Goal: Transaction & Acquisition: Purchase product/service

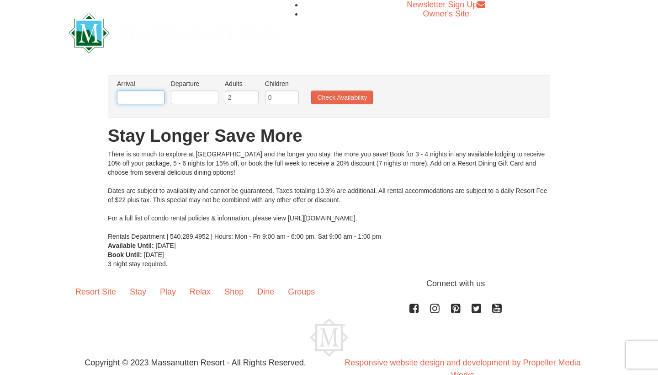
click at [144, 95] on input "text" at bounding box center [141, 97] width 48 height 14
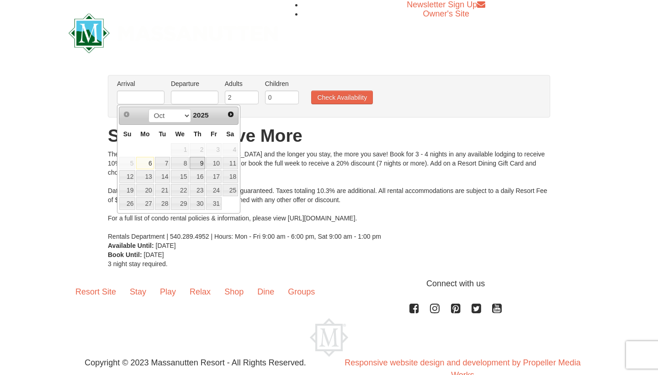
click at [204, 165] on link "9" at bounding box center [198, 163] width 16 height 13
type input "10/09/2025"
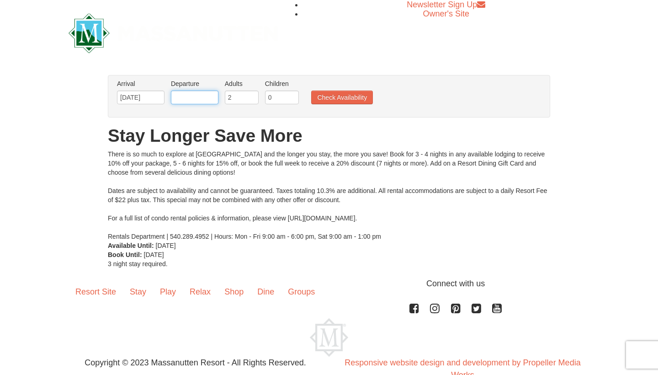
click at [194, 97] on input "text" at bounding box center [195, 97] width 48 height 14
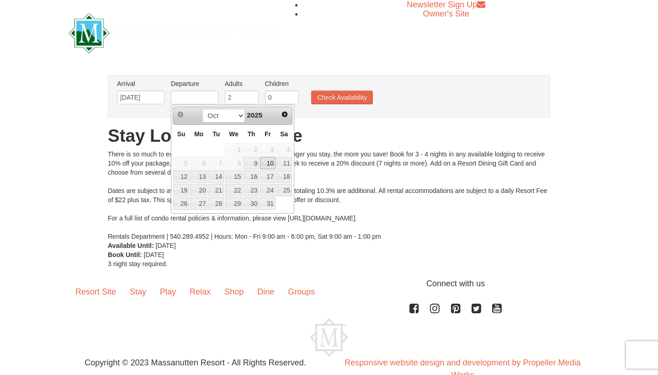
click at [275, 166] on link "10" at bounding box center [268, 163] width 16 height 13
type input "[DATE]"
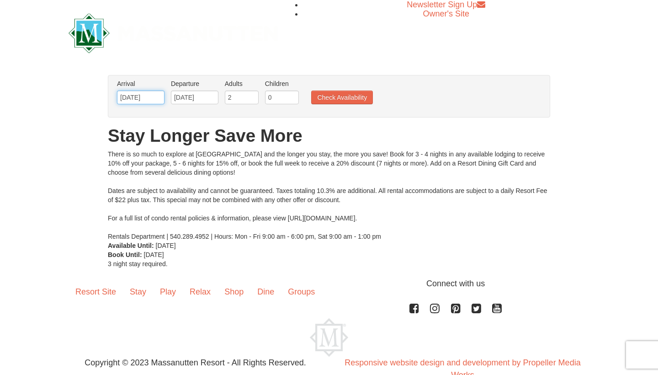
click at [146, 94] on input "10/09/2025" at bounding box center [141, 97] width 48 height 14
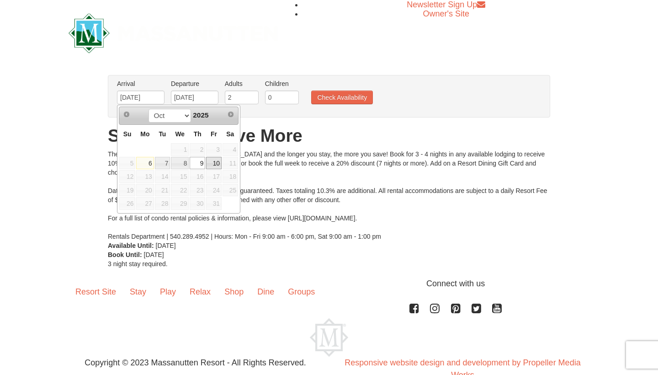
click at [214, 160] on link "10" at bounding box center [214, 163] width 16 height 13
type input "[DATE]"
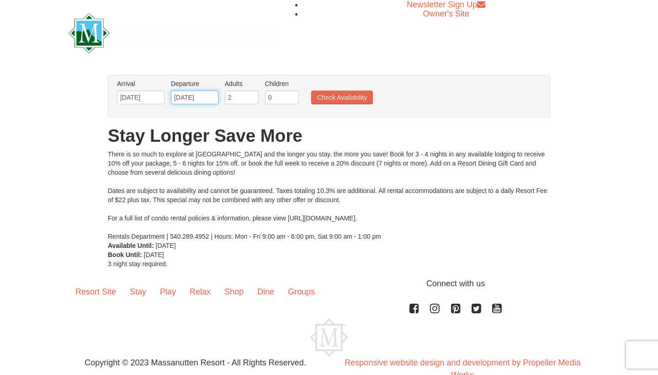
click at [198, 96] on input "[DATE]" at bounding box center [195, 97] width 48 height 14
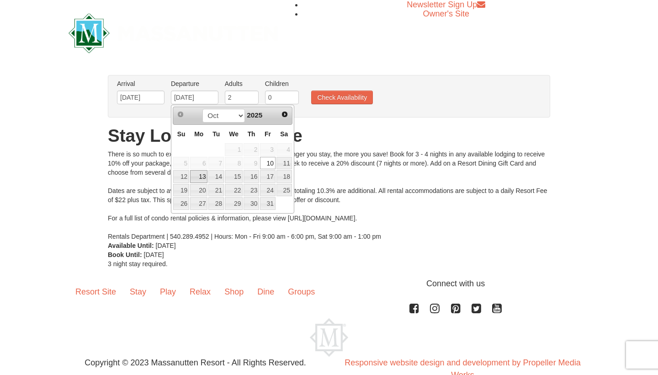
click at [203, 177] on link "13" at bounding box center [198, 176] width 17 height 13
type input "[DATE]"
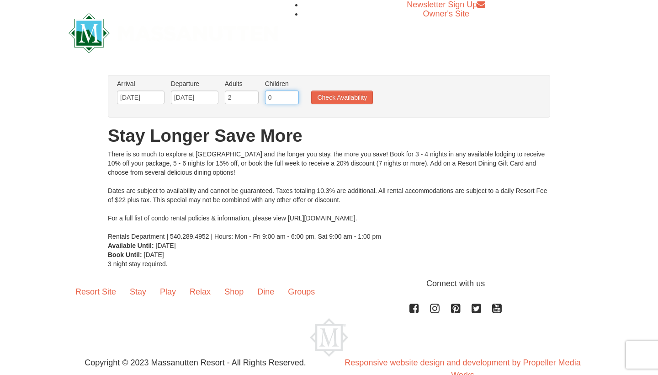
click at [283, 96] on input "0" at bounding box center [282, 97] width 34 height 14
type input "2"
click at [360, 101] on button "Check Availability" at bounding box center [342, 97] width 62 height 14
click at [160, 94] on input "[DATE]" at bounding box center [141, 97] width 48 height 14
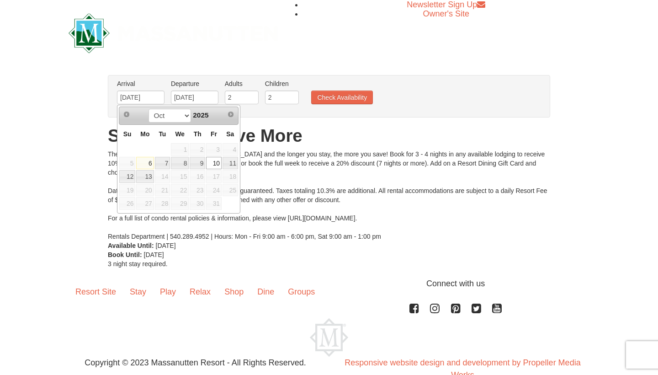
click at [200, 181] on span "16" at bounding box center [198, 176] width 16 height 13
click at [149, 96] on input "[DATE]" at bounding box center [141, 97] width 48 height 14
click at [153, 97] on input "[DATE]" at bounding box center [141, 97] width 48 height 14
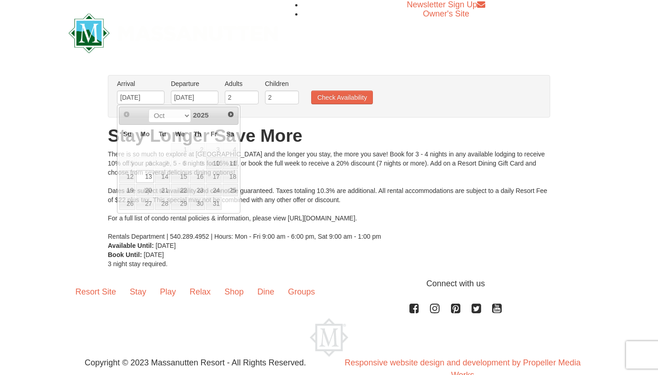
click at [73, 136] on div "× From: To: Adults: 2 Children: 0 Change Arrival Please format dates MM/DD/YYYY…" at bounding box center [329, 172] width 658 height 212
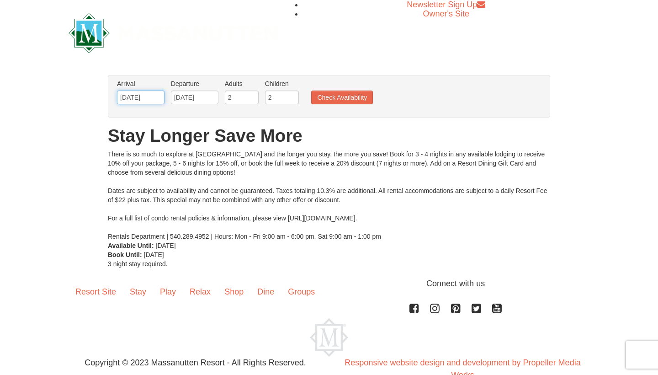
click at [153, 101] on input "[DATE]" at bounding box center [141, 97] width 48 height 14
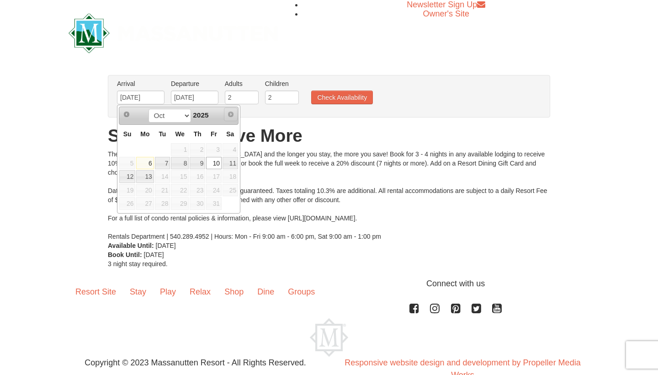
click at [233, 114] on span "Next" at bounding box center [230, 114] width 7 height 7
click at [231, 112] on span "Next" at bounding box center [230, 114] width 7 height 7
click at [153, 102] on input "[DATE]" at bounding box center [141, 97] width 48 height 14
click at [168, 170] on span "14" at bounding box center [163, 176] width 16 height 13
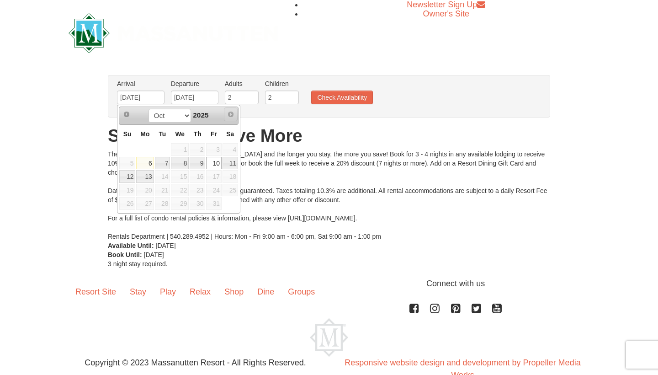
click at [227, 114] on link "Next" at bounding box center [231, 114] width 14 height 14
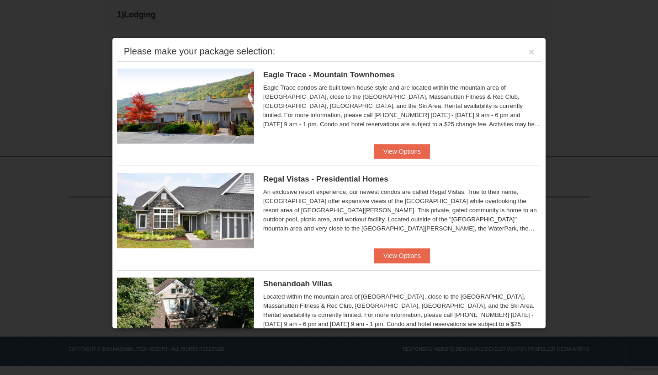
scroll to position [13, 0]
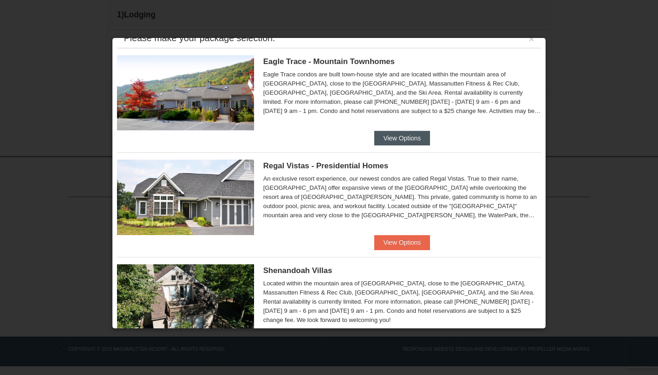
click at [390, 143] on button "View Options" at bounding box center [402, 138] width 56 height 15
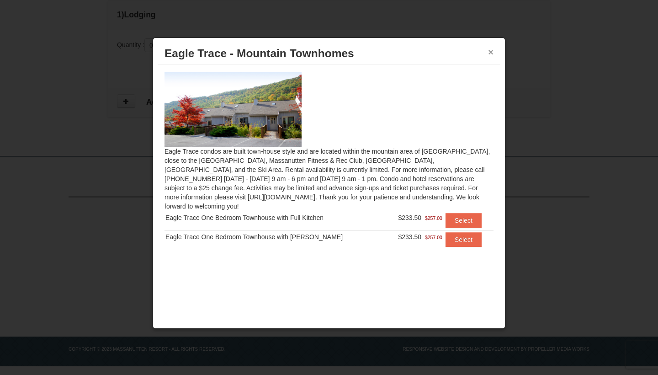
click at [491, 53] on button "×" at bounding box center [490, 52] width 5 height 9
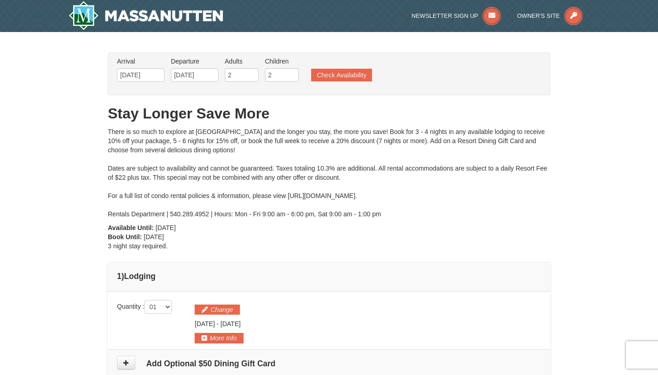
scroll to position [0, 0]
click at [336, 78] on button "Check Availability" at bounding box center [341, 75] width 61 height 13
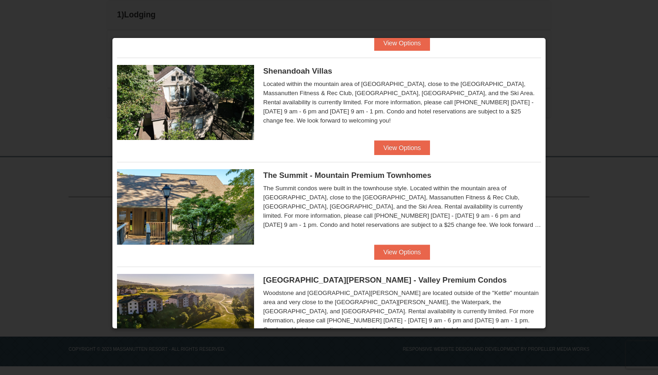
scroll to position [214, 0]
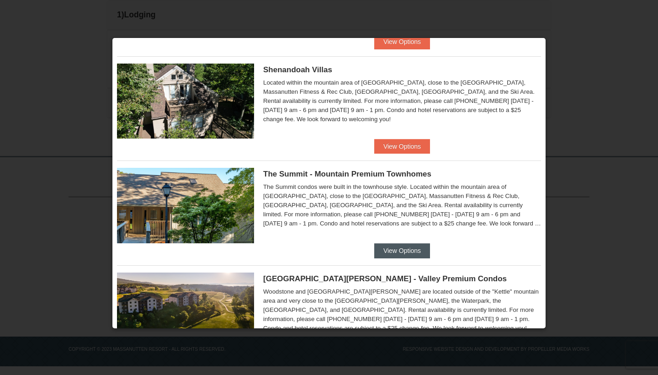
click at [393, 256] on button "View Options" at bounding box center [402, 250] width 56 height 15
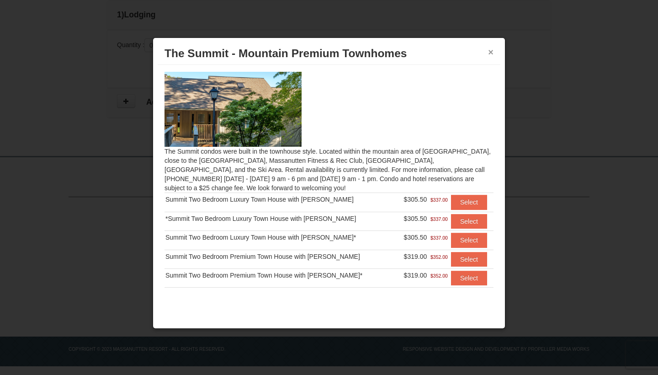
click at [490, 52] on button "×" at bounding box center [490, 52] width 5 height 9
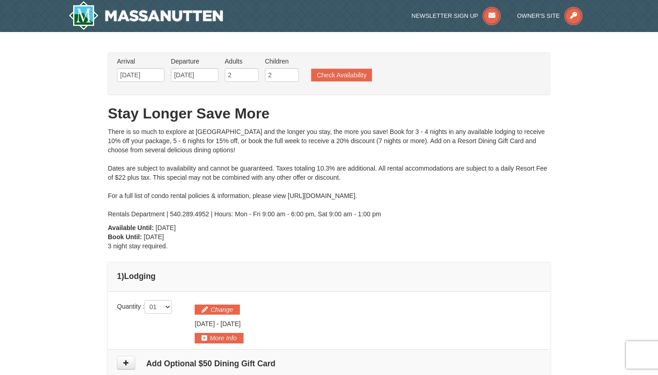
scroll to position [0, 0]
click at [330, 77] on button "Check Availability" at bounding box center [341, 75] width 61 height 13
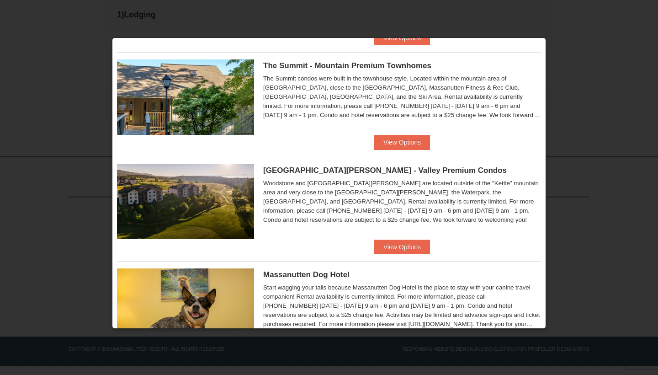
scroll to position [323, 0]
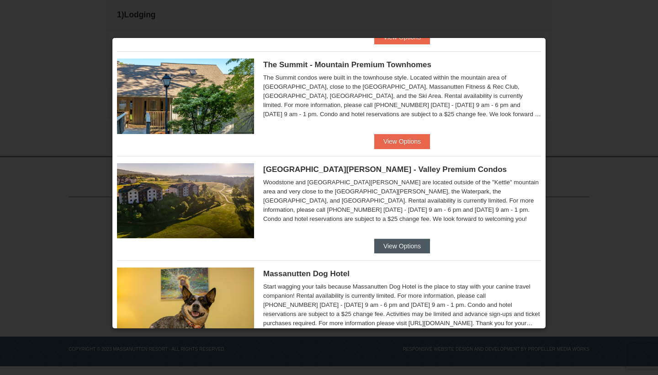
click at [398, 245] on button "View Options" at bounding box center [402, 246] width 56 height 15
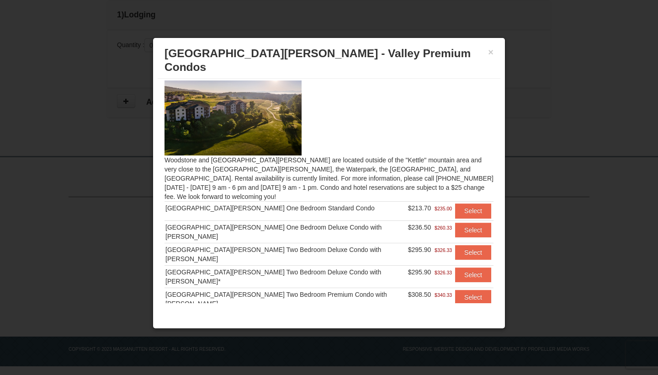
scroll to position [8, 0]
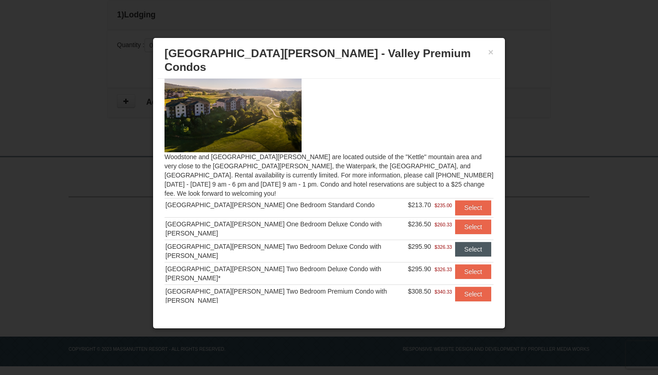
click at [465, 242] on button "Select" at bounding box center [473, 249] width 36 height 15
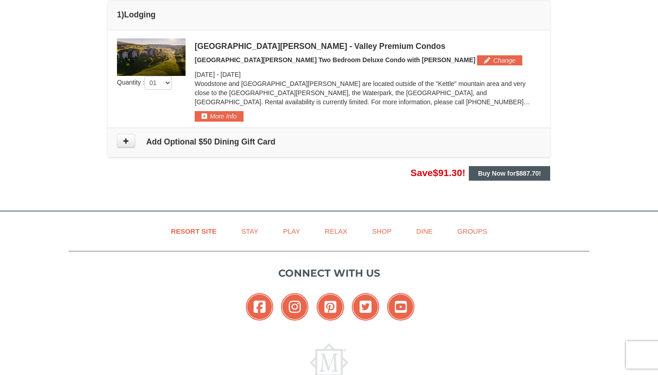
click at [495, 173] on strong "Buy Now for $887.70 !" at bounding box center [509, 173] width 63 height 7
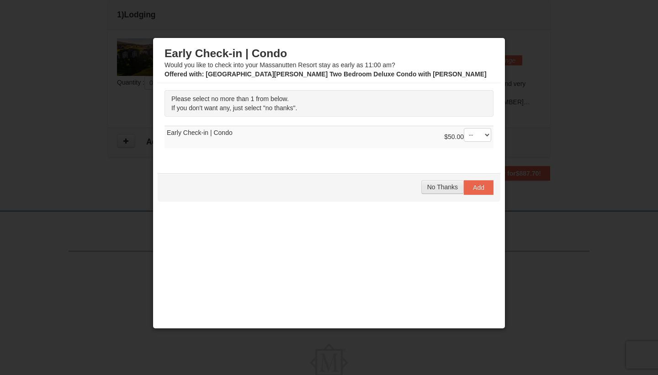
click at [443, 185] on span "No Thanks" at bounding box center [442, 186] width 31 height 7
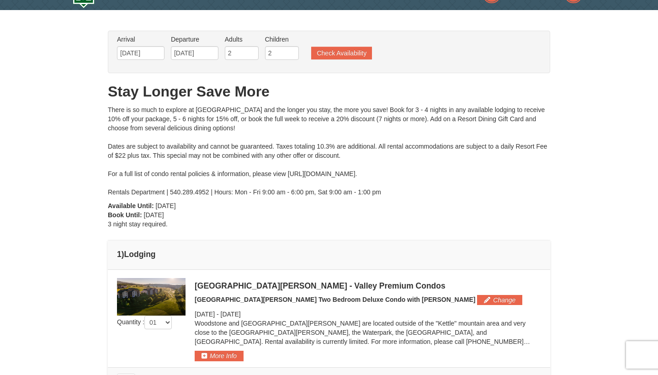
scroll to position [19, 0]
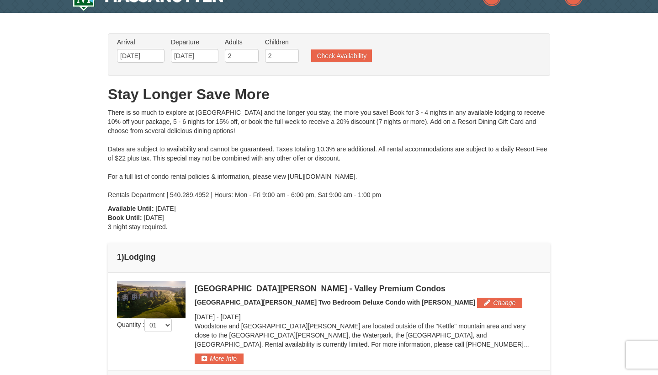
click at [139, 53] on div at bounding box center [329, 187] width 658 height 375
click at [141, 55] on div at bounding box center [329, 187] width 658 height 375
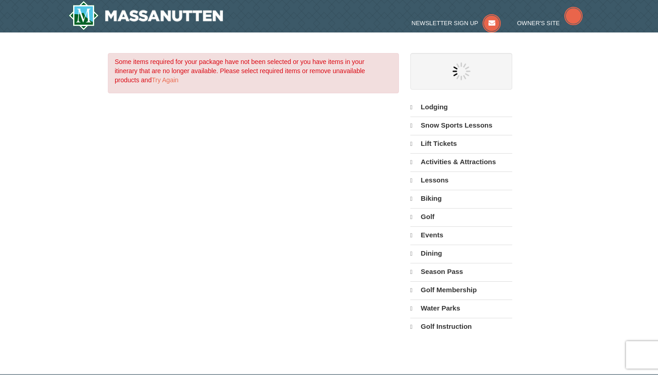
select select "10"
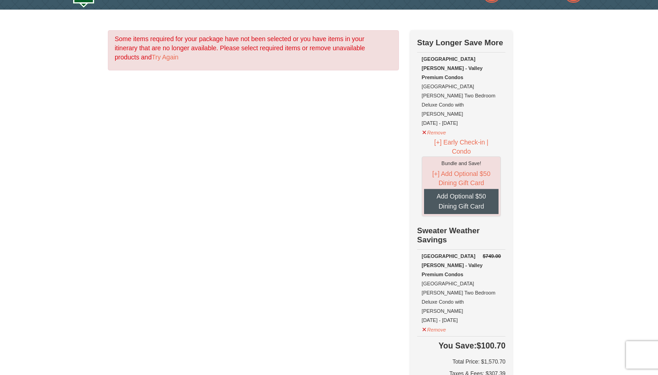
scroll to position [22, 0]
click at [426, 323] on button "Remove" at bounding box center [434, 328] width 25 height 11
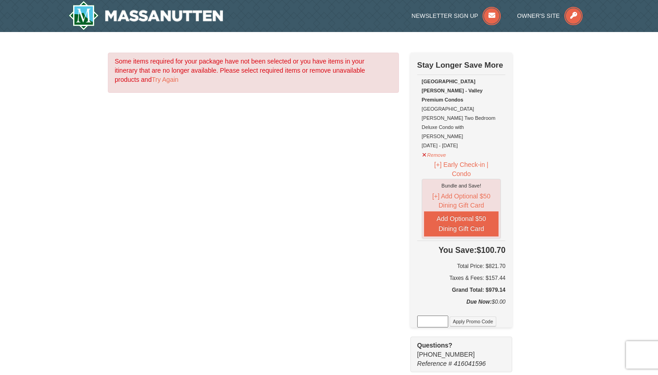
scroll to position [0, 0]
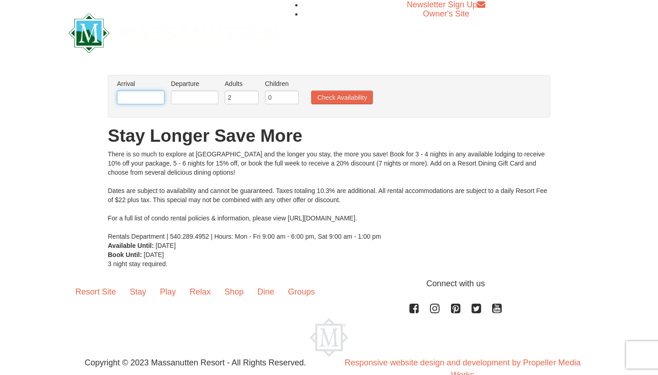
click at [155, 100] on input "text" at bounding box center [141, 97] width 48 height 14
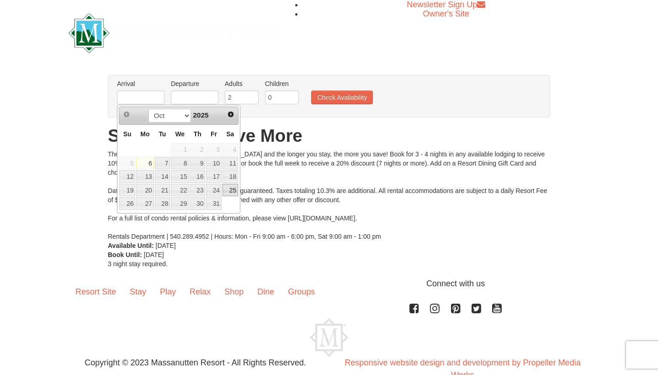
click at [229, 193] on link "25" at bounding box center [231, 190] width 16 height 13
type input "10/25/2025"
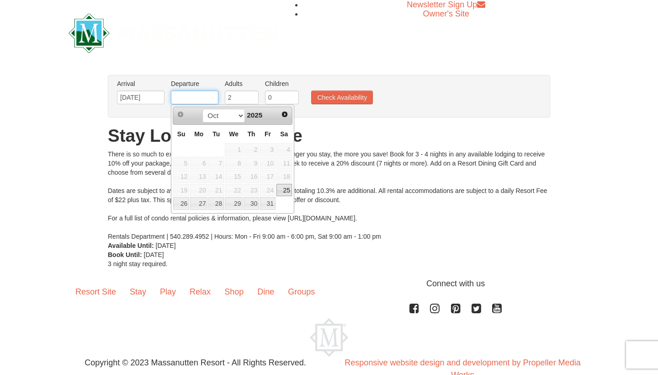
click at [207, 101] on input "text" at bounding box center [195, 97] width 48 height 14
click at [219, 201] on link "28" at bounding box center [216, 203] width 16 height 13
type input "[DATE]"
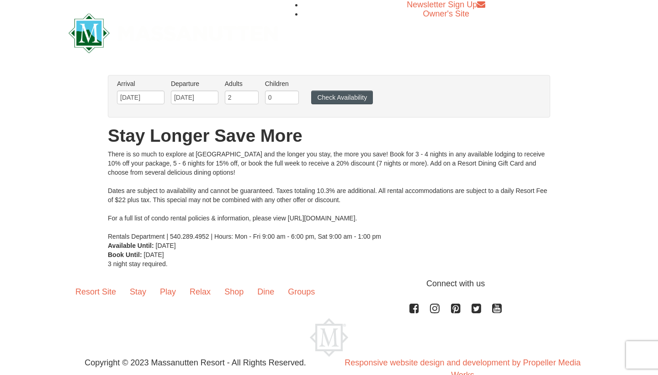
click at [362, 93] on button "Check Availability" at bounding box center [342, 97] width 62 height 14
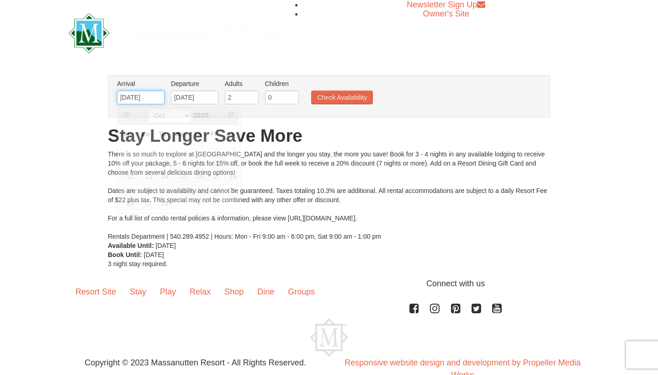
click at [142, 98] on input "[DATE]" at bounding box center [141, 97] width 48 height 14
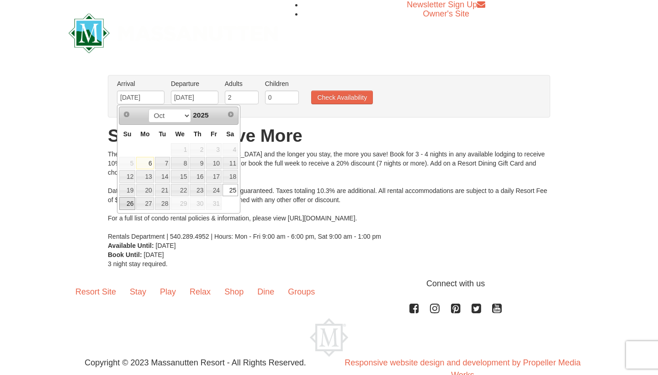
click at [128, 203] on link "26" at bounding box center [127, 203] width 16 height 13
type input "10/26/2025"
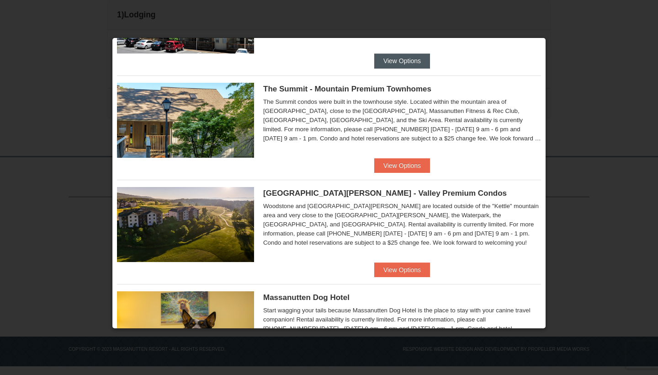
scroll to position [409, 0]
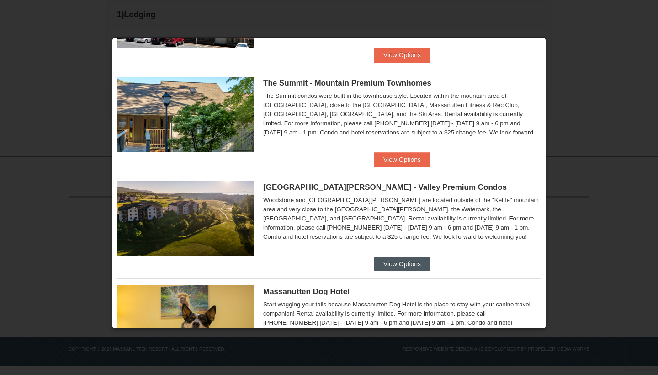
click at [406, 261] on button "View Options" at bounding box center [402, 263] width 56 height 15
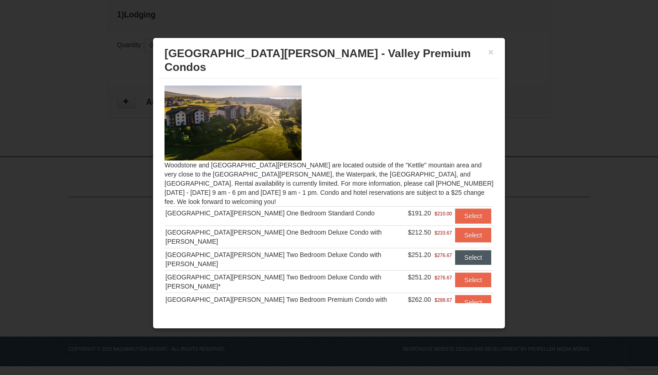
click at [469, 250] on button "Select" at bounding box center [473, 257] width 36 height 15
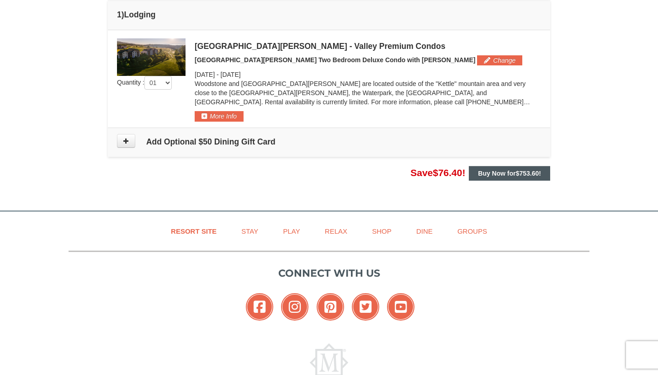
click at [516, 175] on span "$753.60" at bounding box center [527, 173] width 23 height 7
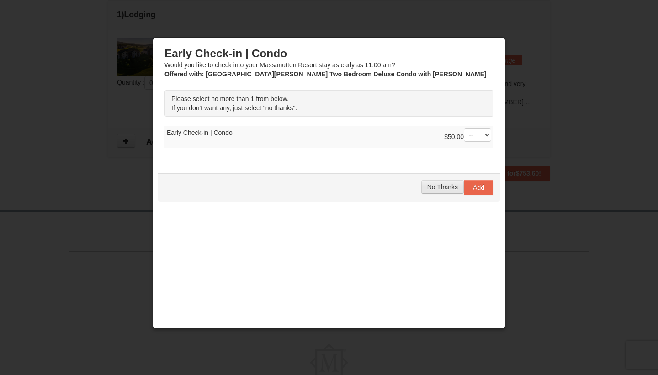
click at [443, 187] on span "No Thanks" at bounding box center [442, 186] width 31 height 7
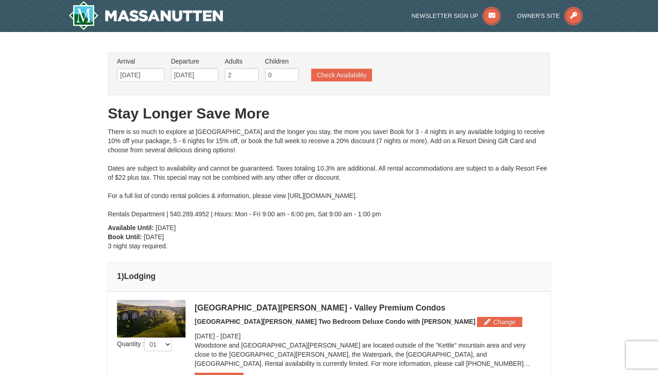
scroll to position [0, 0]
click at [148, 77] on div at bounding box center [329, 187] width 658 height 375
click at [146, 71] on div at bounding box center [329, 187] width 658 height 375
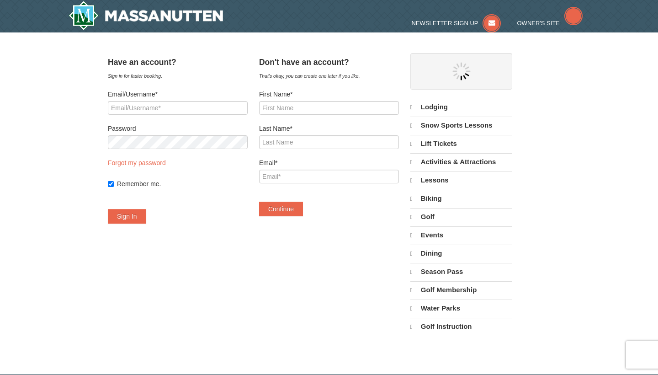
select select "10"
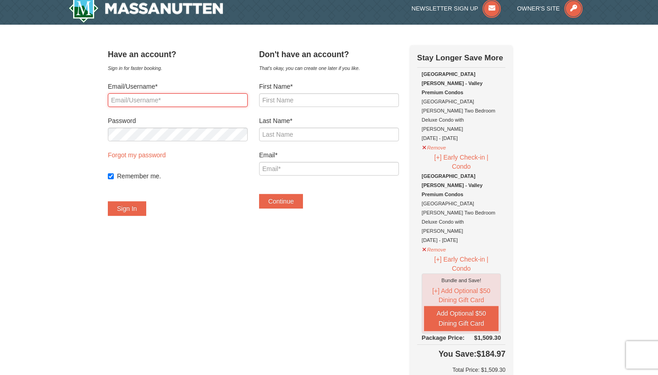
scroll to position [11, 0]
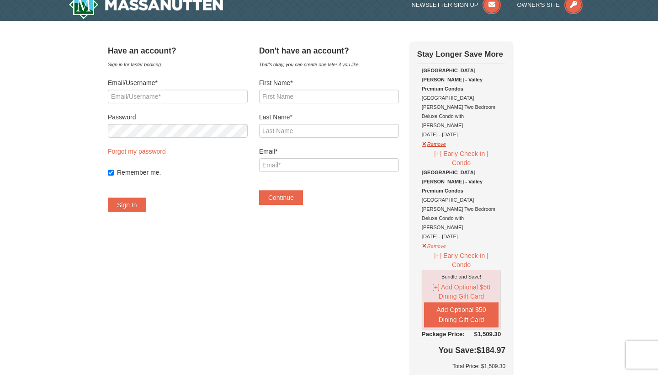
click at [442, 137] on button "Remove" at bounding box center [434, 142] width 25 height 11
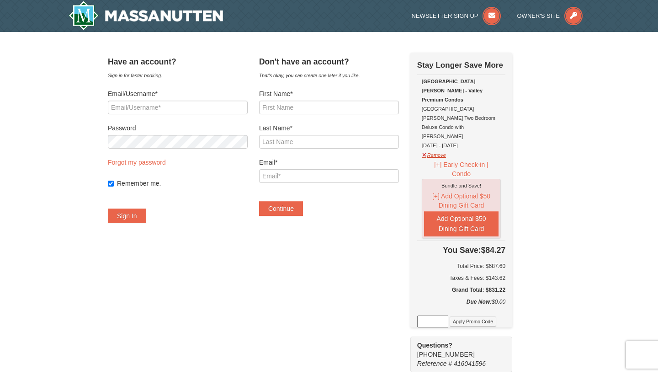
scroll to position [0, 0]
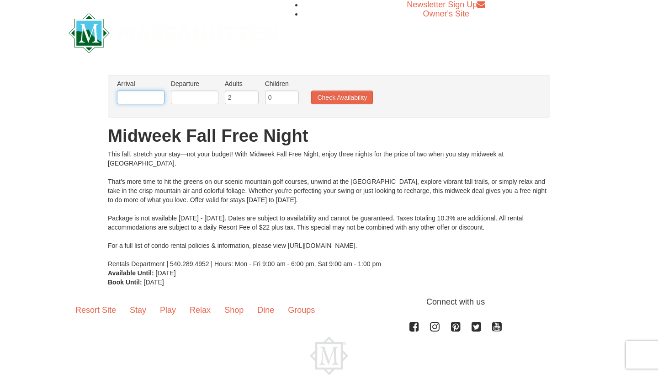
click at [147, 99] on input "text" at bounding box center [141, 97] width 48 height 14
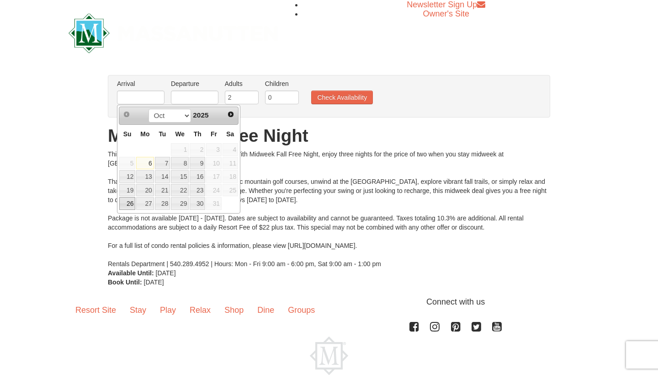
click at [129, 207] on link "26" at bounding box center [127, 203] width 16 height 13
type input "[DATE]"
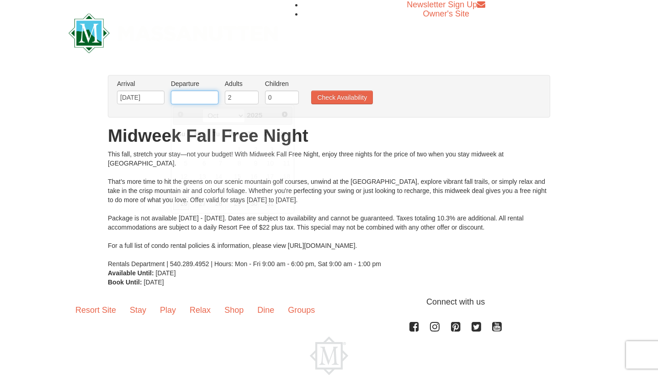
click at [202, 98] on input "text" at bounding box center [195, 97] width 48 height 14
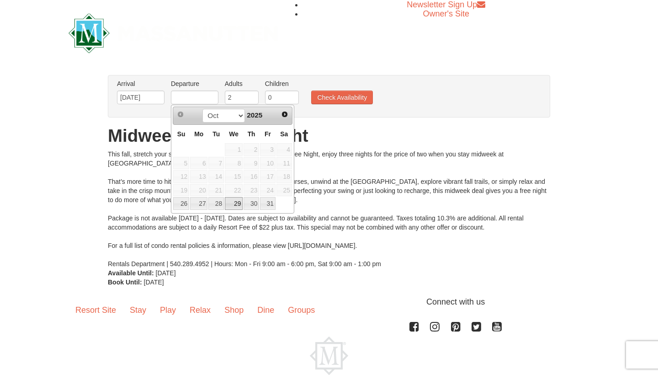
click at [233, 208] on link "29" at bounding box center [234, 203] width 18 height 13
type input "10/29/2025"
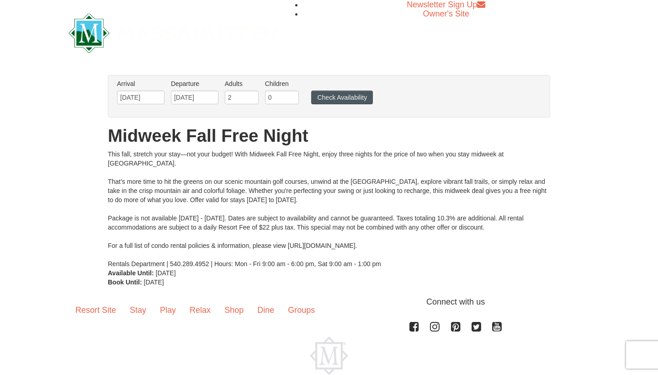
click at [337, 101] on button "Check Availability" at bounding box center [342, 97] width 62 height 14
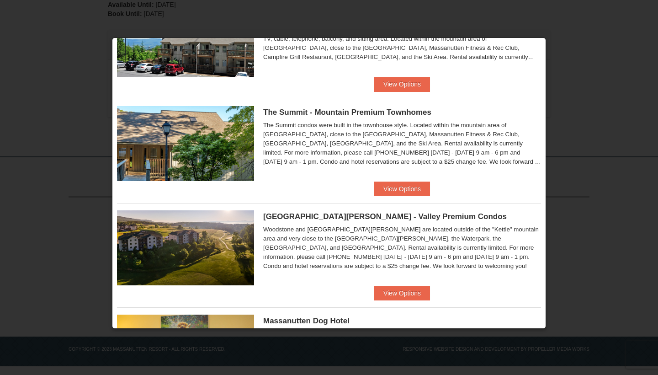
scroll to position [386, 0]
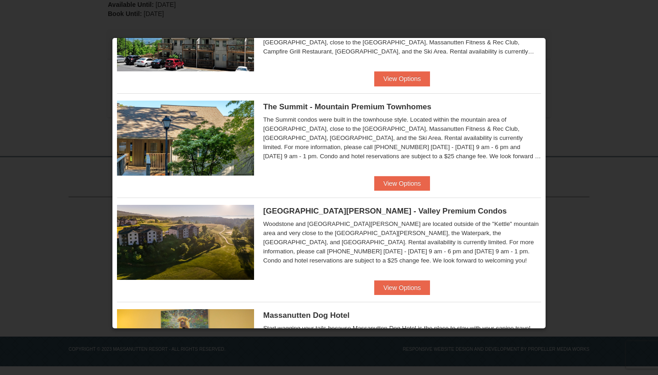
click at [407, 275] on div "Woodstone Meadows - Valley Premium Condos Woodstone and Woodstone Casa de Campo…" at bounding box center [329, 238] width 424 height 83
click at [409, 285] on button "View Options" at bounding box center [402, 287] width 56 height 15
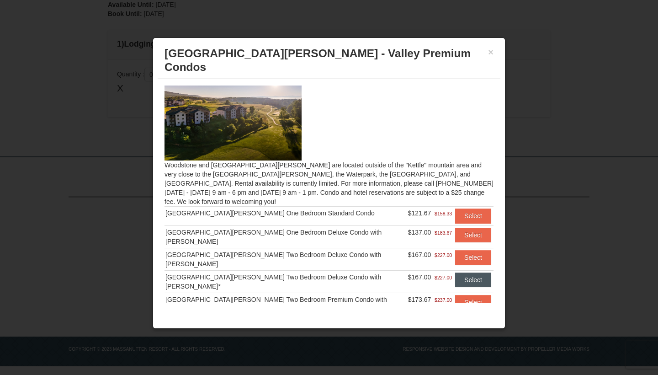
click at [468, 272] on button "Select" at bounding box center [473, 279] width 36 height 15
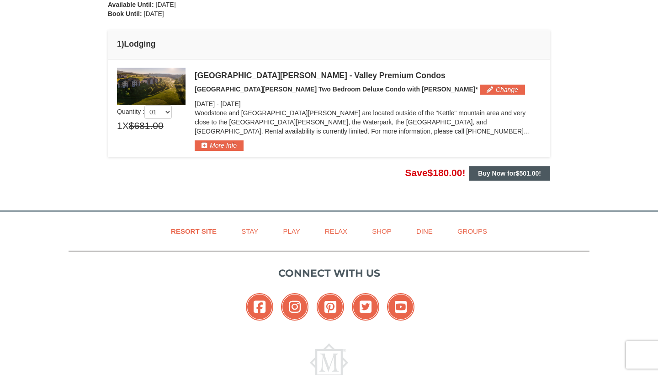
click at [516, 171] on strong "Buy Now for $501.00 !" at bounding box center [509, 173] width 63 height 7
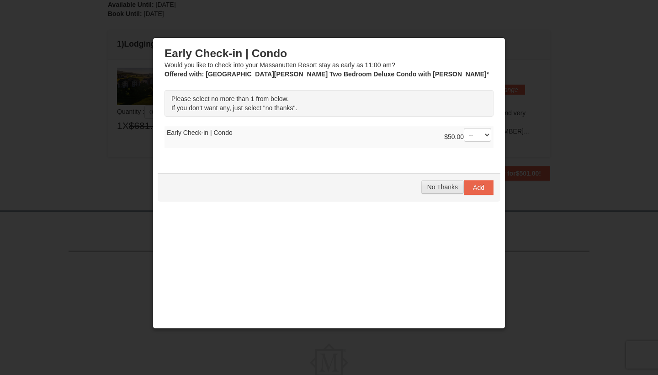
click at [445, 192] on button "No Thanks" at bounding box center [442, 187] width 43 height 14
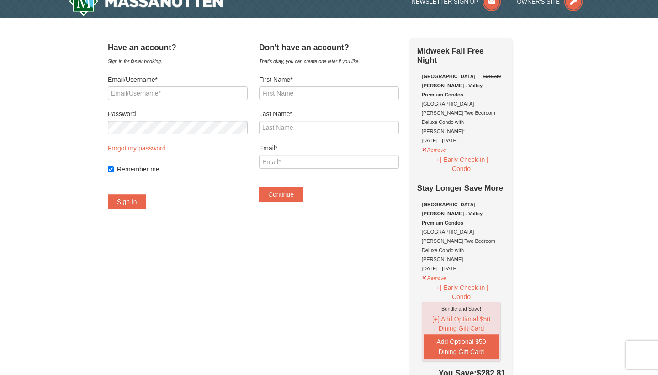
scroll to position [3, 0]
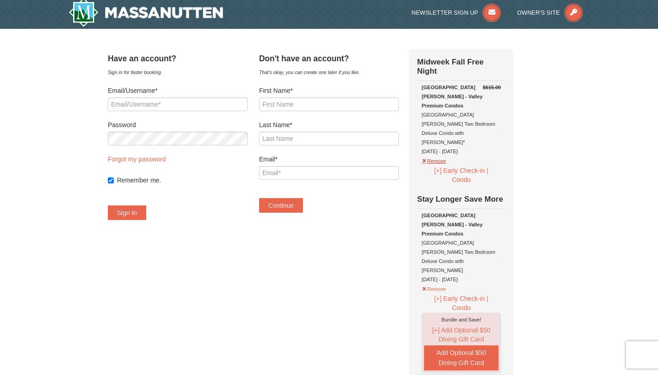
click at [447, 154] on button "Remove" at bounding box center [434, 159] width 25 height 11
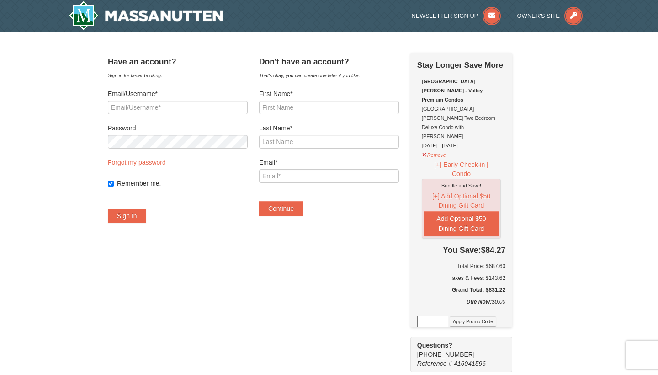
scroll to position [0, 0]
click at [447, 148] on button "Remove" at bounding box center [434, 153] width 25 height 11
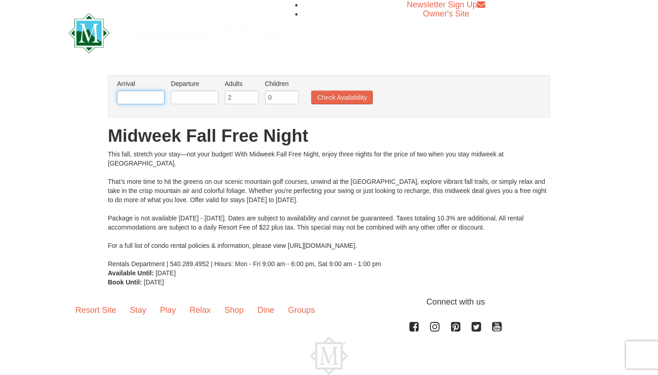
click at [151, 97] on input "text" at bounding box center [141, 97] width 48 height 14
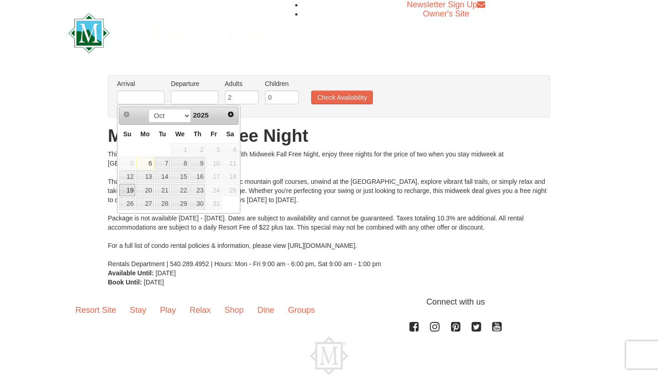
click at [128, 190] on link "19" at bounding box center [127, 190] width 16 height 13
type input "[DATE]"
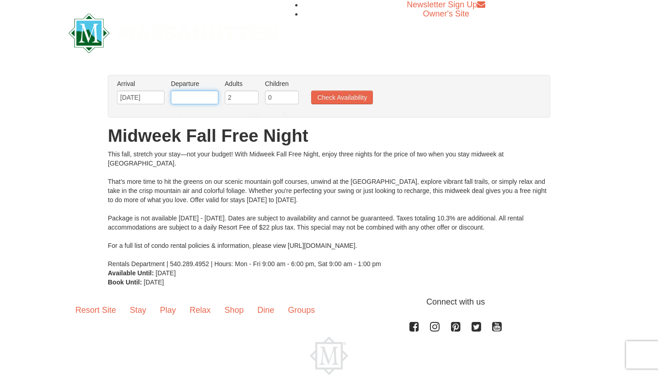
click at [198, 98] on input "text" at bounding box center [195, 97] width 48 height 14
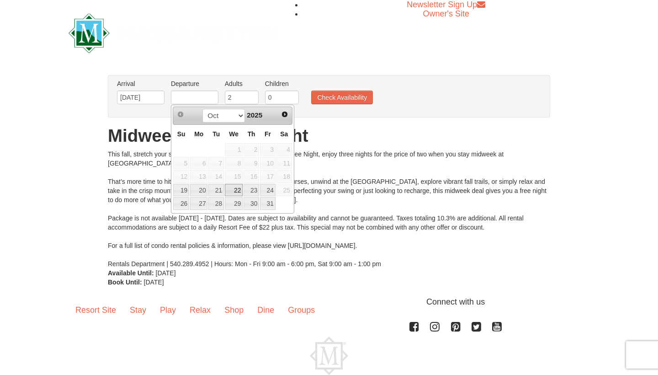
click at [237, 191] on link "22" at bounding box center [234, 190] width 18 height 13
type input "10/22/2025"
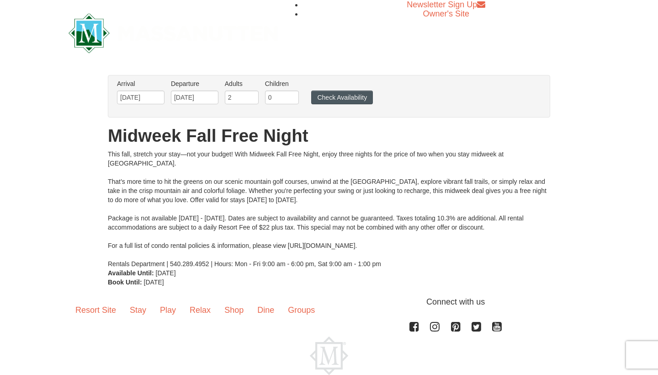
click at [340, 97] on button "Check Availability" at bounding box center [342, 97] width 62 height 14
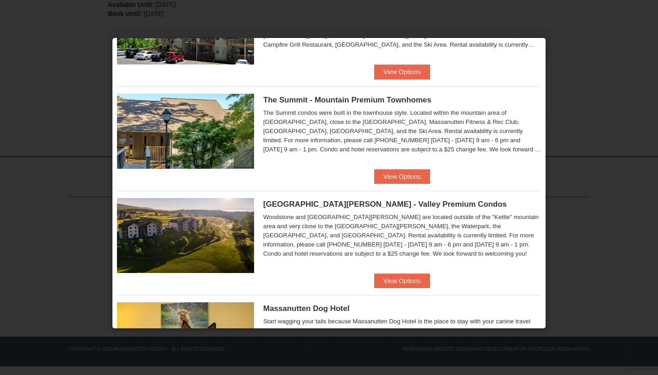
scroll to position [416, 0]
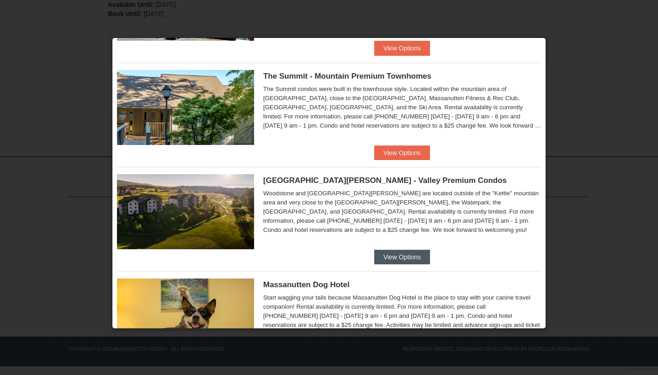
click at [404, 255] on button "View Options" at bounding box center [402, 257] width 56 height 15
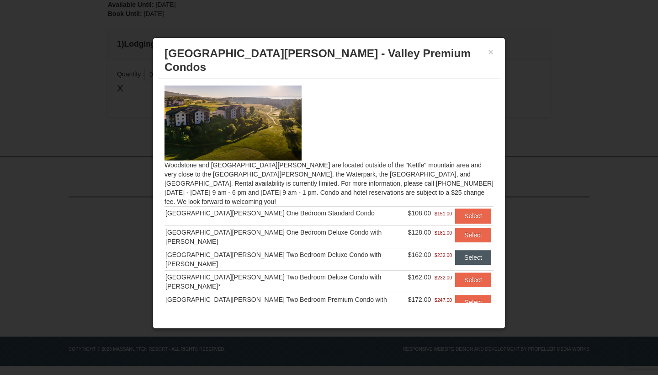
click at [471, 250] on button "Select" at bounding box center [473, 257] width 36 height 15
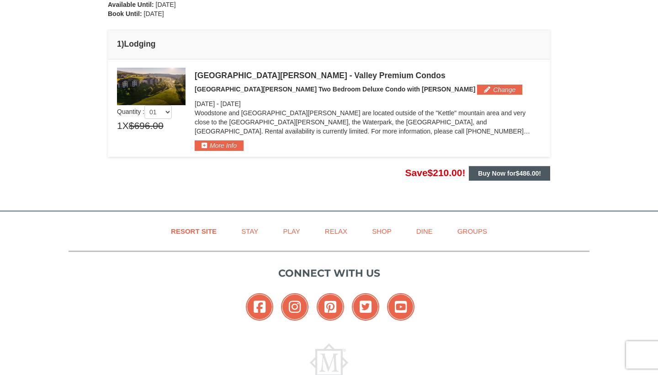
click at [533, 174] on span "$486.00" at bounding box center [527, 173] width 23 height 7
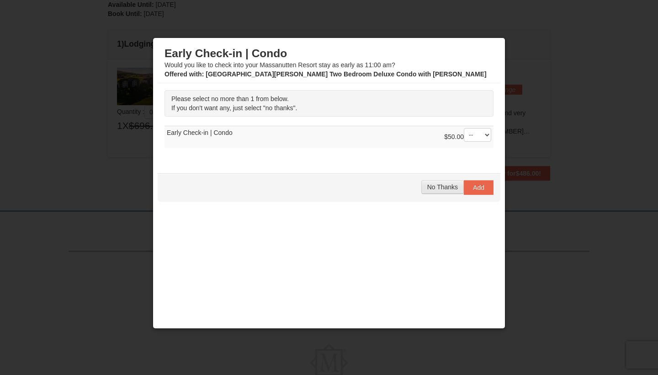
click at [447, 190] on span "No Thanks" at bounding box center [442, 186] width 31 height 7
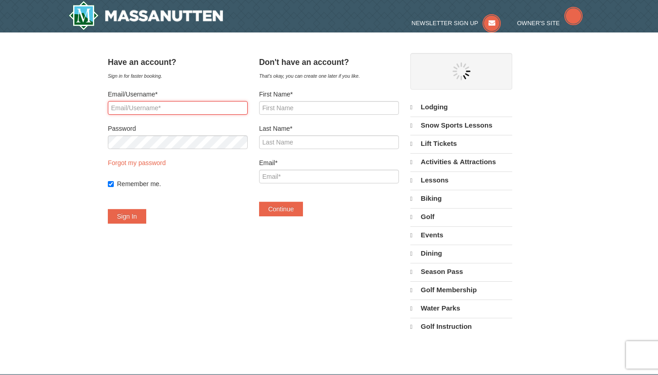
select select "10"
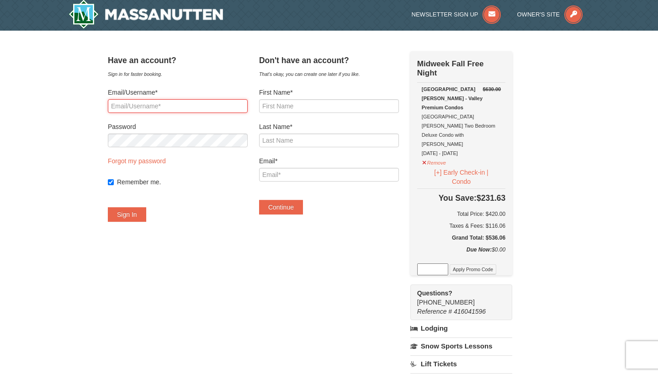
scroll to position [2, 0]
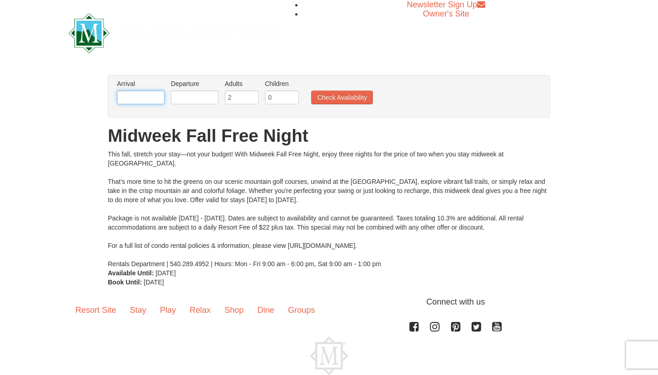
click at [160, 98] on input "text" at bounding box center [141, 97] width 48 height 14
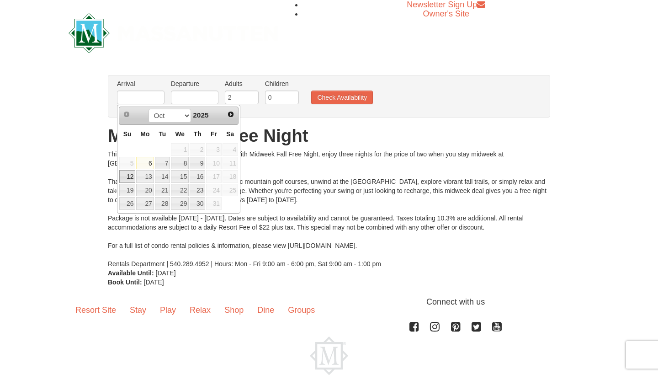
click at [128, 179] on link "12" at bounding box center [127, 176] width 16 height 13
type input "10/12/2025"
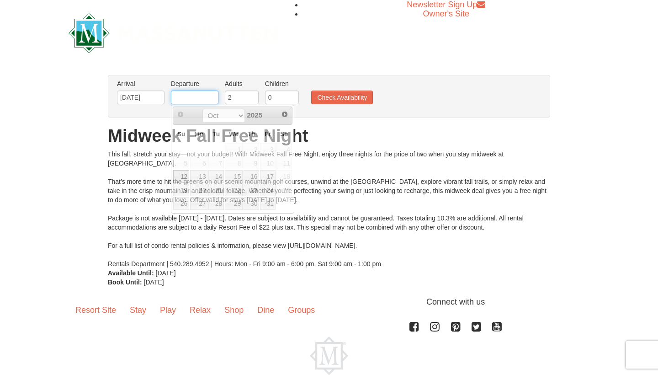
click at [194, 95] on input "text" at bounding box center [195, 97] width 48 height 14
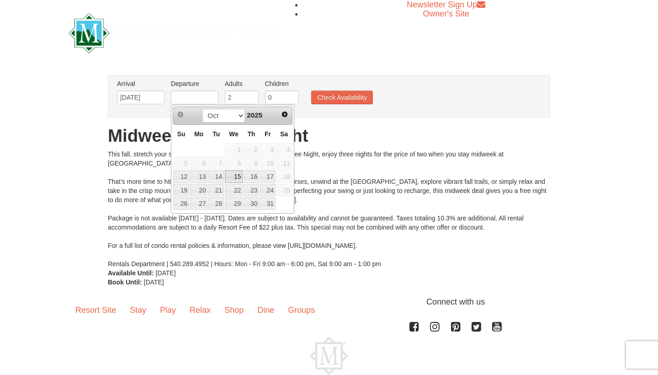
click at [237, 181] on link "15" at bounding box center [234, 176] width 18 height 13
type input "10/15/2025"
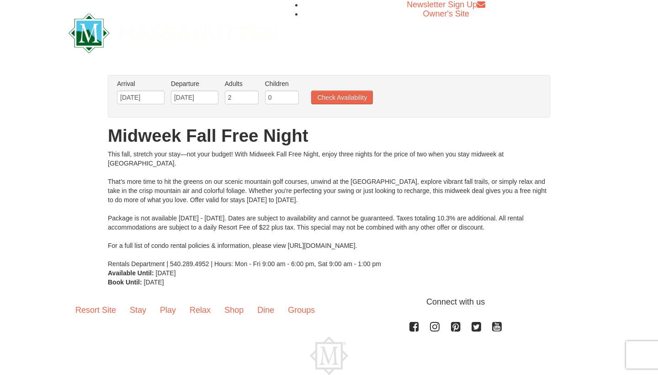
click at [340, 90] on ul "Arrival Please format dates MM/DD/YYYY Please format dates MM/DD/YYYY 10/12/202…" at bounding box center [324, 94] width 419 height 30
click at [344, 96] on button "Check Availability" at bounding box center [342, 97] width 62 height 14
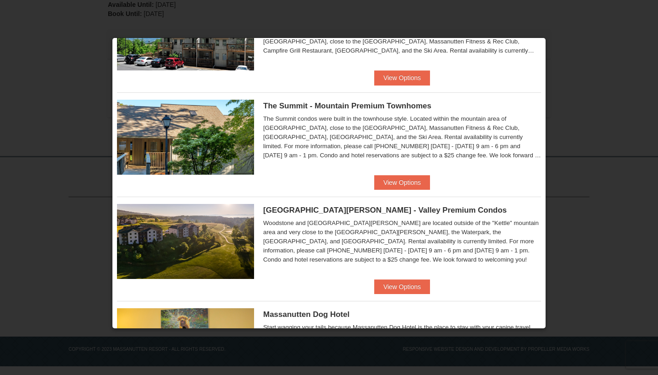
scroll to position [393, 0]
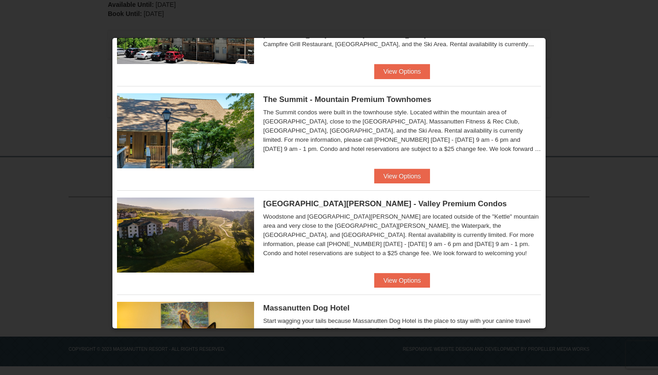
click at [418, 289] on ul "Eagle Trace - Mountain Townhomes Eagle Trace One Bedroom Townhouse with Full Ki…" at bounding box center [329, 33] width 424 height 731
click at [418, 283] on button "View Options" at bounding box center [402, 280] width 56 height 15
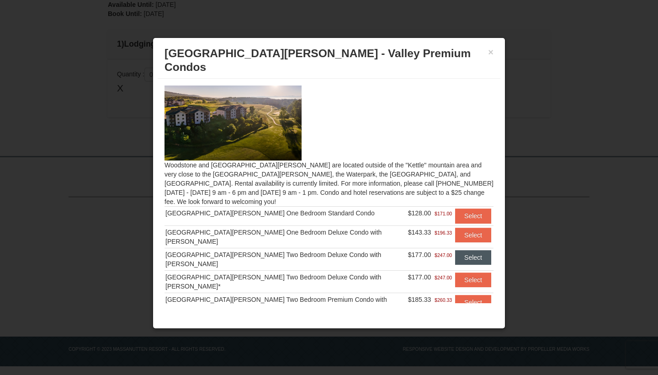
click at [476, 250] on button "Select" at bounding box center [473, 257] width 36 height 15
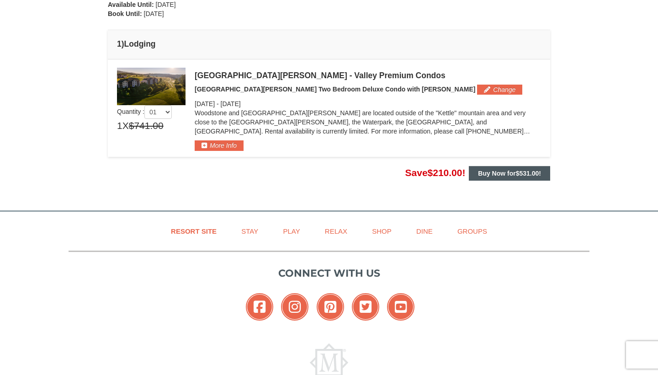
click at [484, 172] on strong "Buy Now for $531.00 !" at bounding box center [509, 173] width 63 height 7
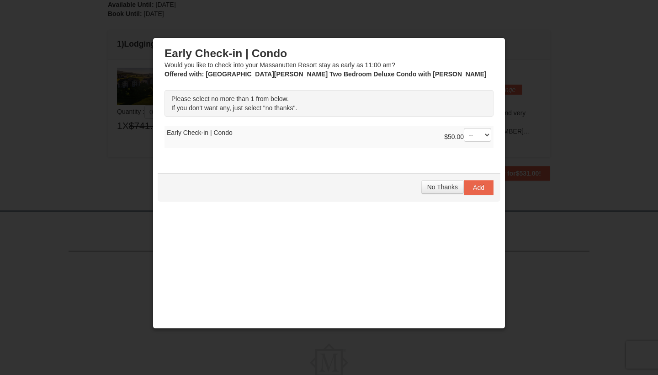
click at [455, 194] on div "No Thanks Add" at bounding box center [329, 187] width 343 height 28
click at [454, 188] on span "No Thanks" at bounding box center [442, 186] width 31 height 7
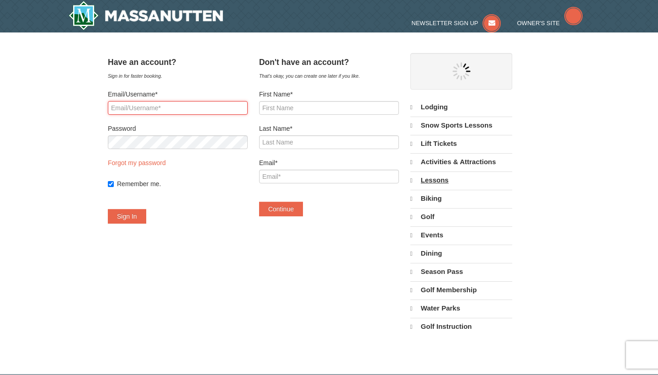
select select "10"
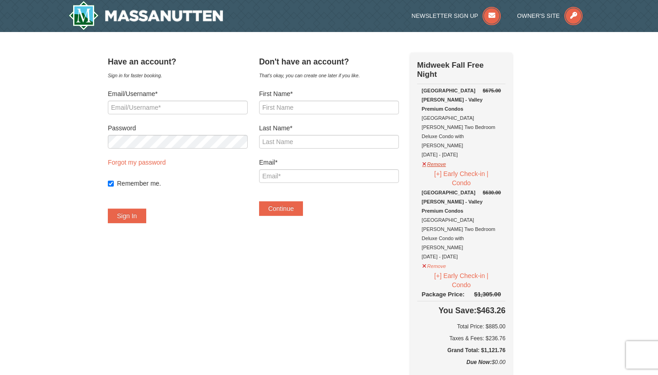
click at [447, 157] on button "Remove" at bounding box center [434, 162] width 25 height 11
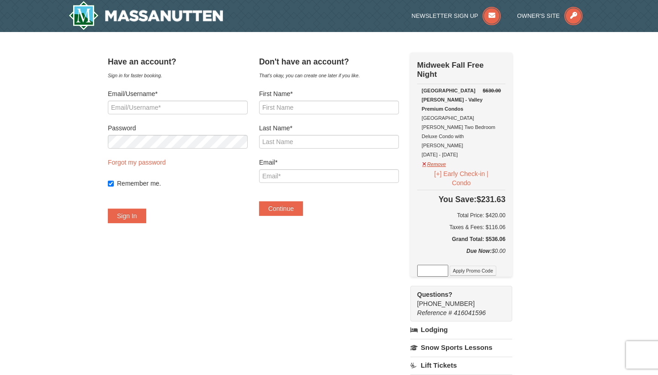
click at [446, 157] on button "Remove" at bounding box center [434, 162] width 25 height 11
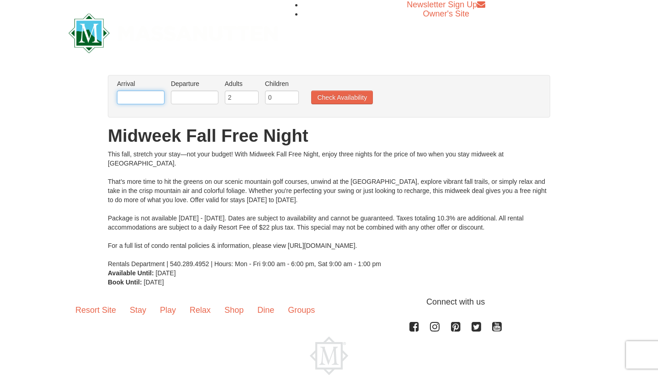
click at [149, 97] on input "text" at bounding box center [141, 97] width 48 height 14
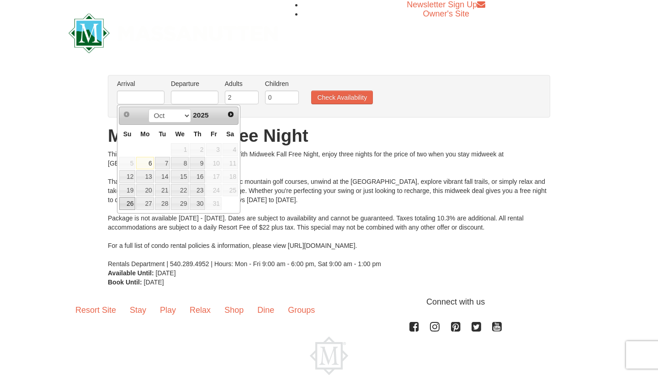
click at [132, 206] on link "26" at bounding box center [127, 203] width 16 height 13
type input "[DATE]"
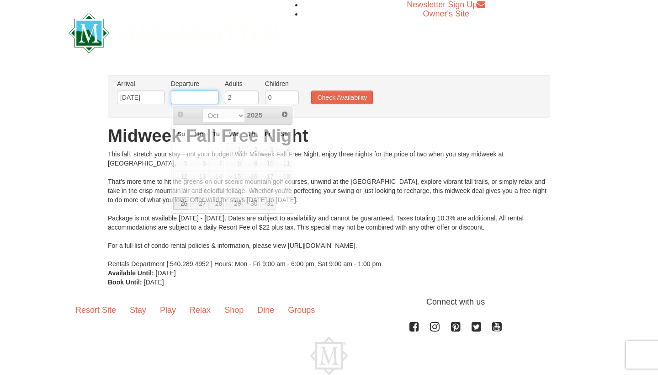
click at [203, 94] on input "text" at bounding box center [195, 97] width 48 height 14
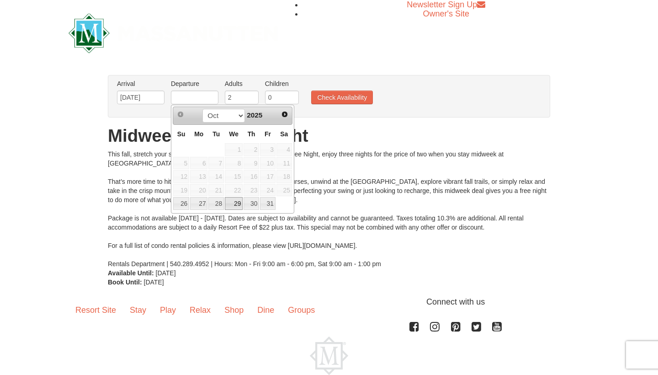
click at [239, 204] on link "29" at bounding box center [234, 203] width 18 height 13
type input "[DATE]"
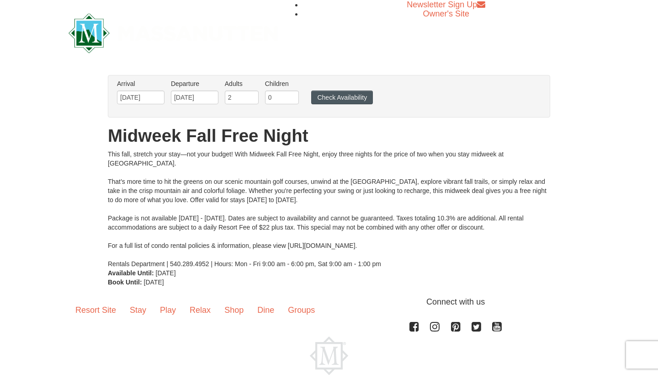
click at [326, 98] on button "Check Availability" at bounding box center [342, 97] width 62 height 14
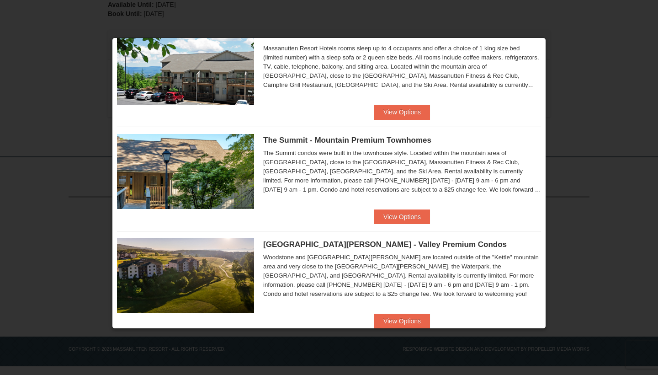
scroll to position [386, 0]
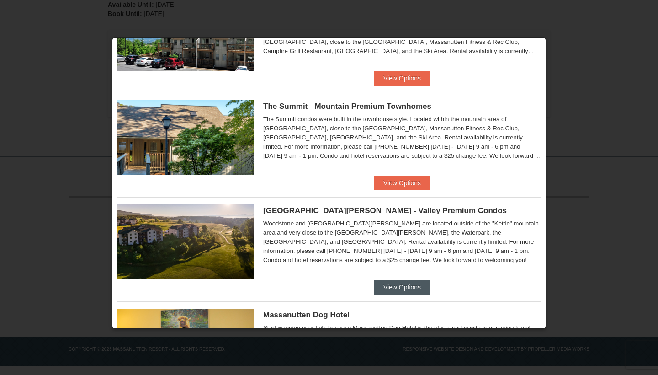
click at [422, 287] on button "View Options" at bounding box center [402, 287] width 56 height 15
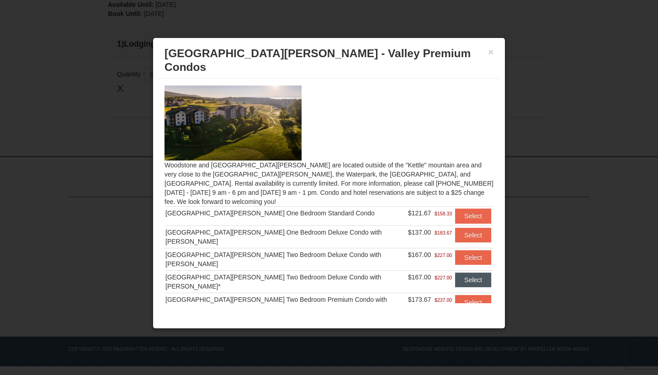
click at [469, 272] on button "Select" at bounding box center [473, 279] width 36 height 15
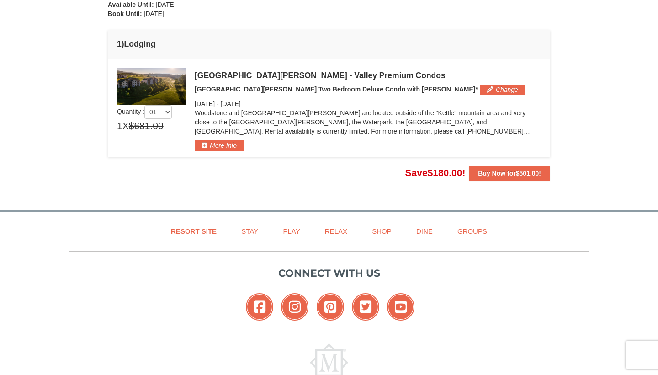
click at [500, 171] on strong "Buy Now for $501.00 !" at bounding box center [509, 173] width 63 height 7
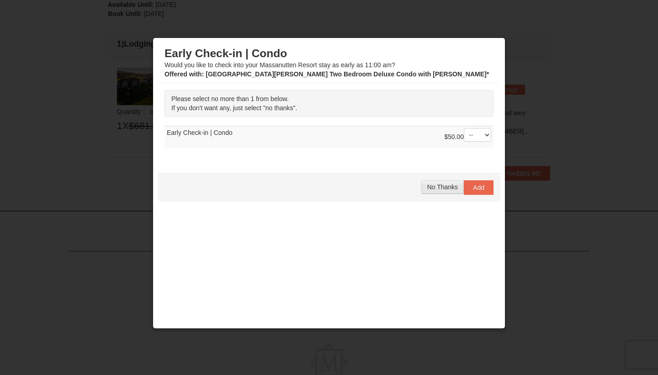
click at [443, 185] on span "No Thanks" at bounding box center [442, 186] width 31 height 7
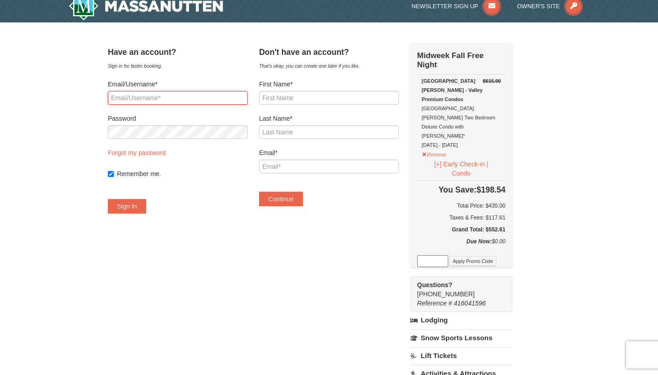
scroll to position [5, 0]
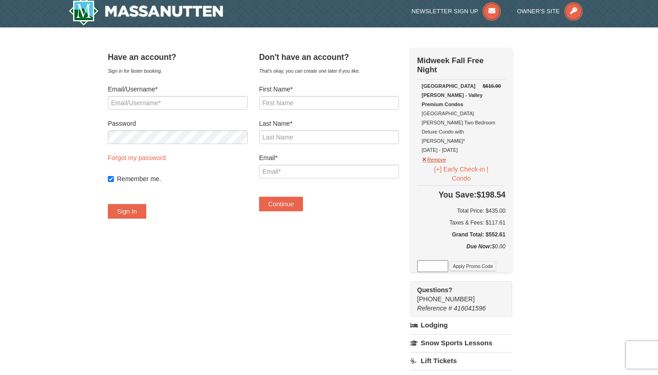
click at [447, 153] on button "Remove" at bounding box center [434, 158] width 25 height 11
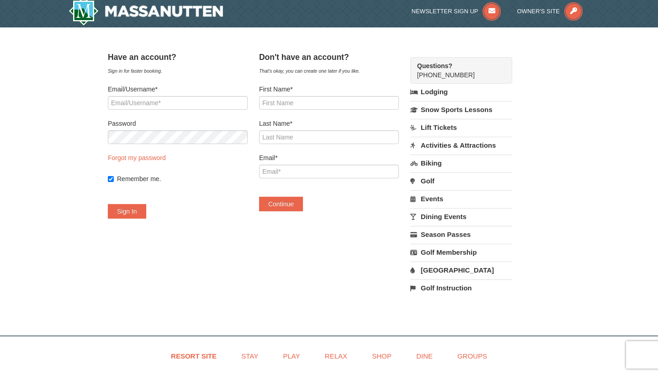
click at [452, 139] on link "Activities & Attractions" at bounding box center [461, 145] width 102 height 17
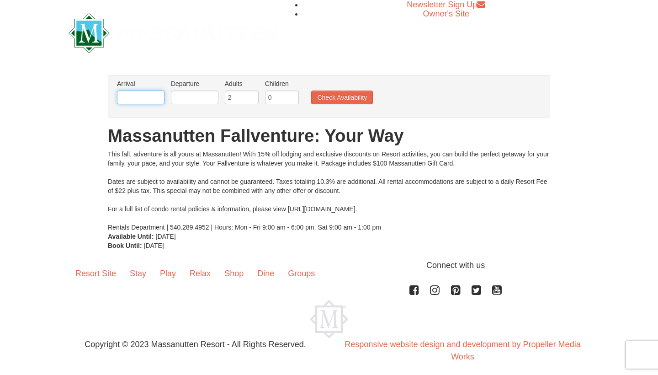
click at [144, 97] on input "text" at bounding box center [141, 97] width 48 height 14
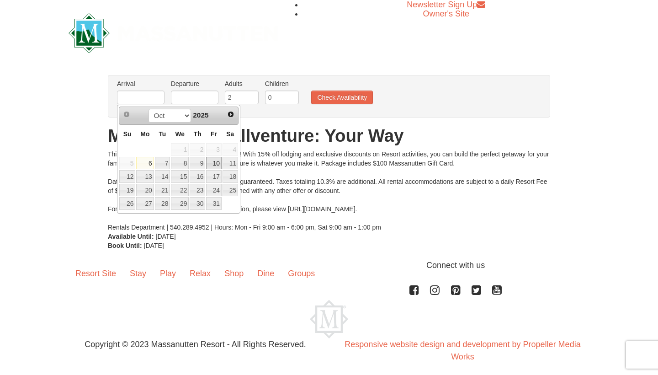
click at [218, 164] on link "10" at bounding box center [214, 163] width 16 height 13
type input "10/10/2025"
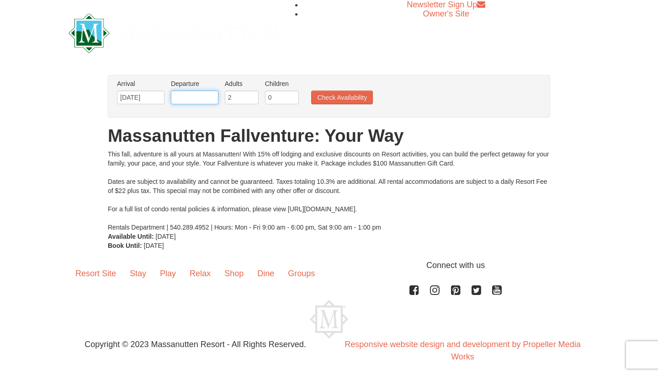
click at [184, 94] on input "text" at bounding box center [195, 97] width 48 height 14
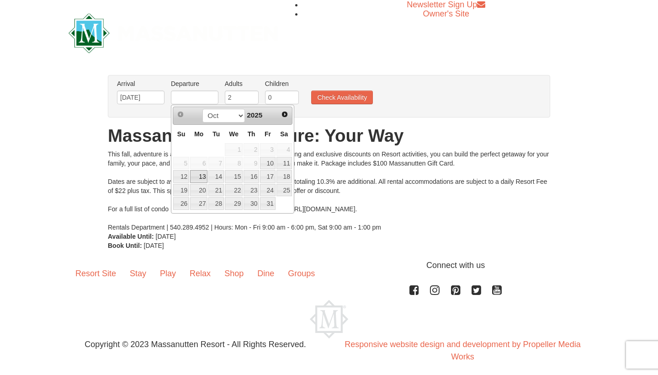
click at [200, 176] on link "13" at bounding box center [198, 176] width 17 height 13
type input "10/13/2025"
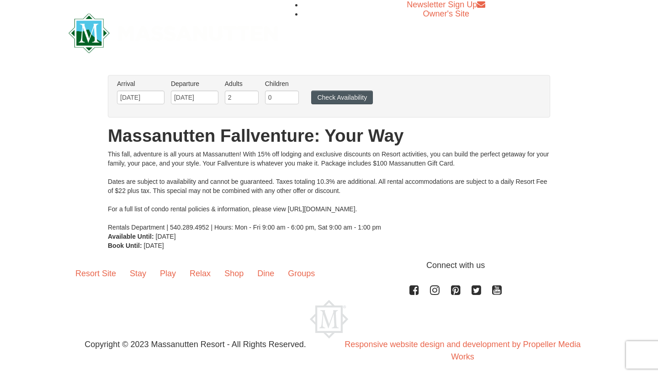
click at [332, 92] on button "Check Availability" at bounding box center [342, 97] width 62 height 14
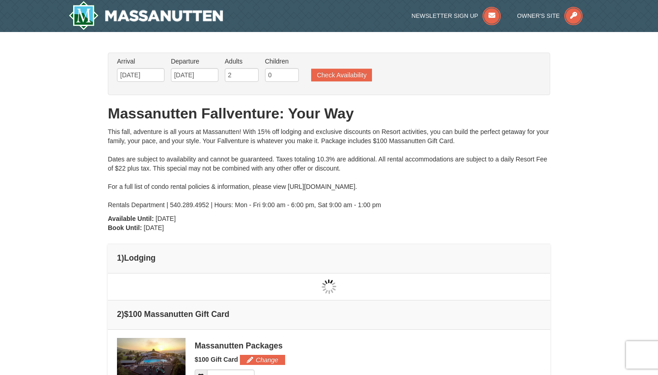
type input "10/10/2025"
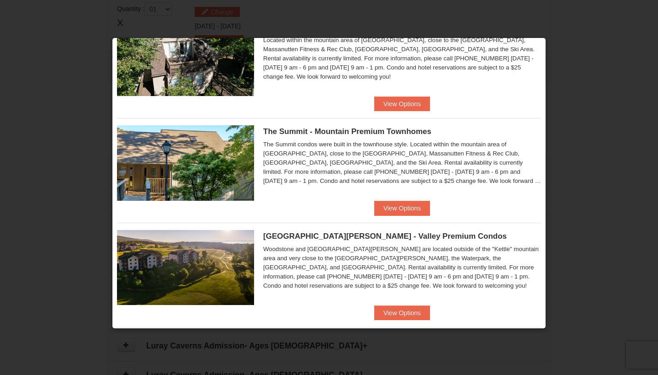
scroll to position [259, 0]
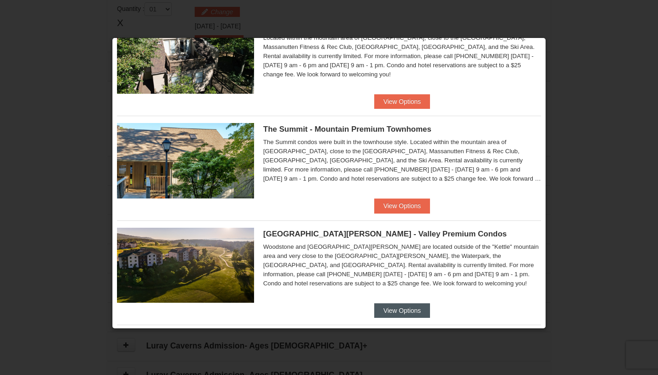
click at [393, 308] on button "View Options" at bounding box center [402, 310] width 56 height 15
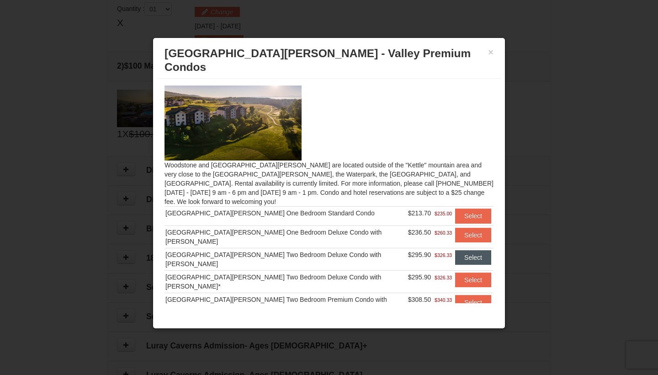
click at [472, 250] on button "Select" at bounding box center [473, 257] width 36 height 15
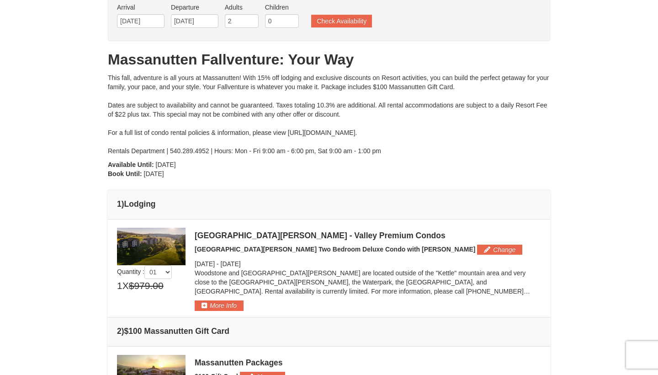
scroll to position [52, 0]
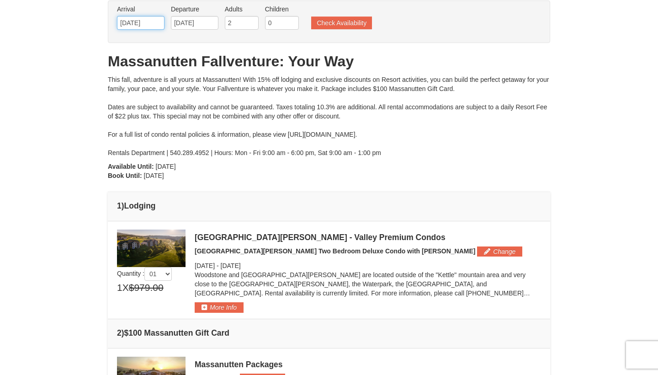
click at [149, 24] on input "10/10/2025" at bounding box center [141, 23] width 48 height 14
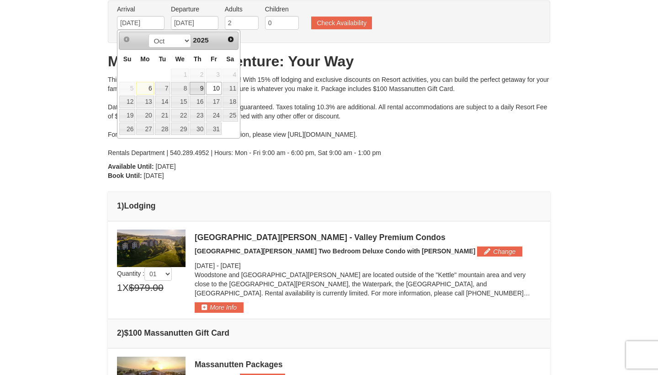
click at [204, 91] on link "9" at bounding box center [198, 88] width 16 height 13
type input "10/09/2025"
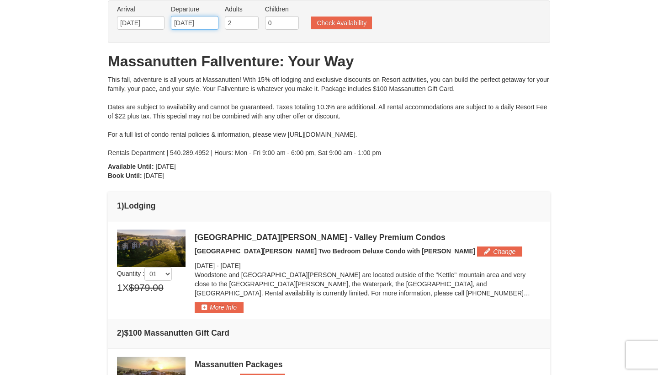
click at [201, 26] on input "10/13/2025" at bounding box center [195, 23] width 48 height 14
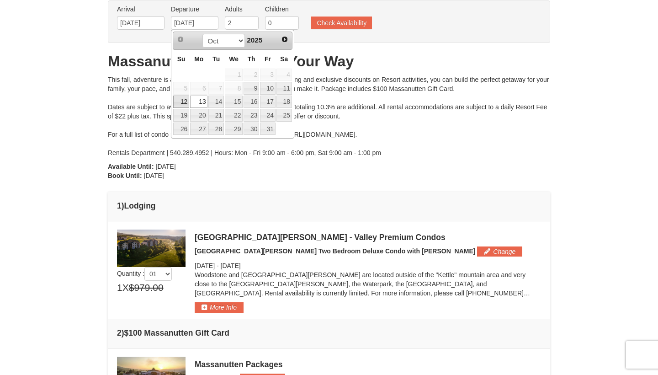
click at [184, 101] on link "12" at bounding box center [181, 102] width 16 height 13
type input "10/12/2025"
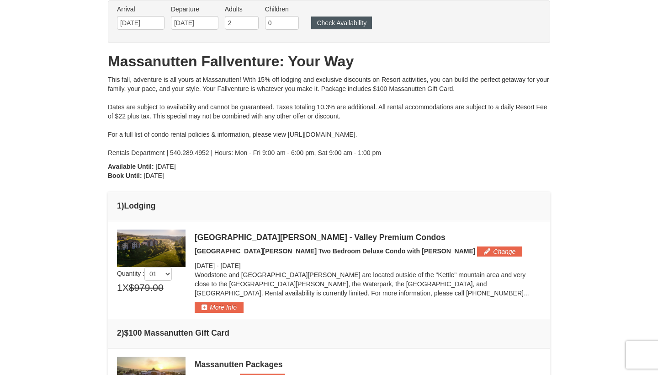
click at [330, 21] on button "Check Availability" at bounding box center [341, 22] width 61 height 13
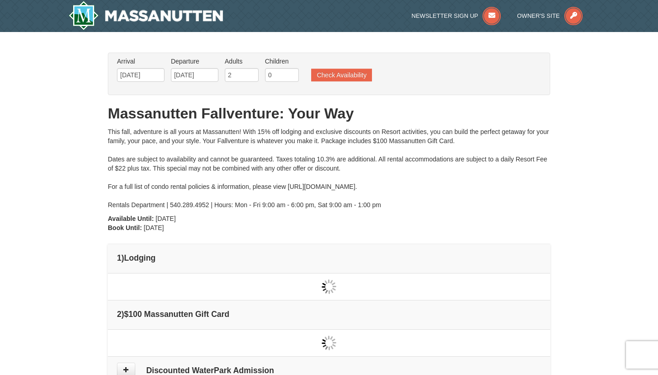
scroll to position [9, 0]
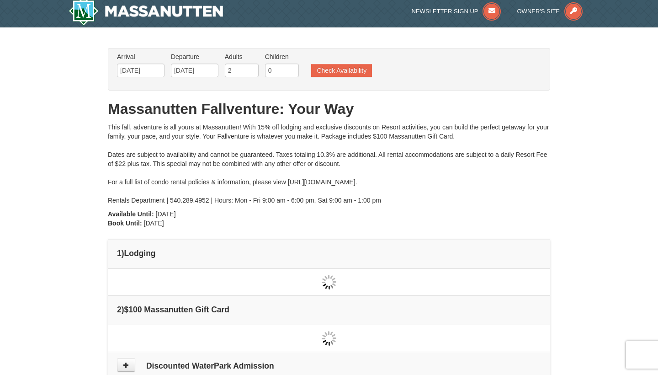
type input "[DATE]"
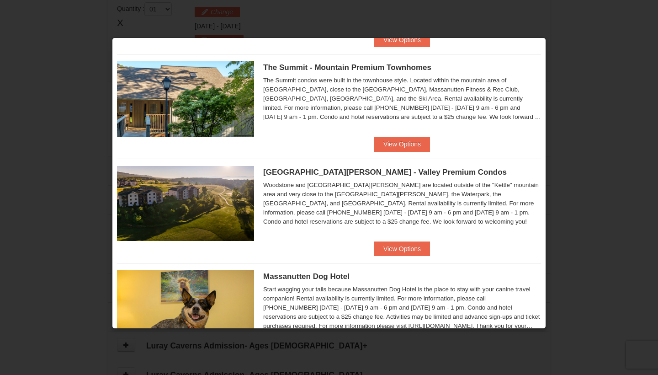
scroll to position [341, 0]
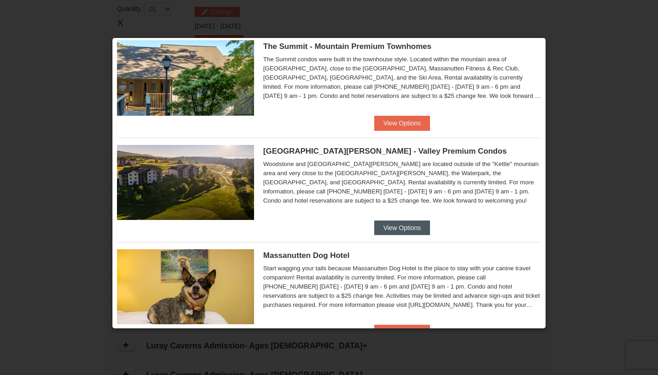
click at [417, 225] on button "View Options" at bounding box center [402, 227] width 56 height 15
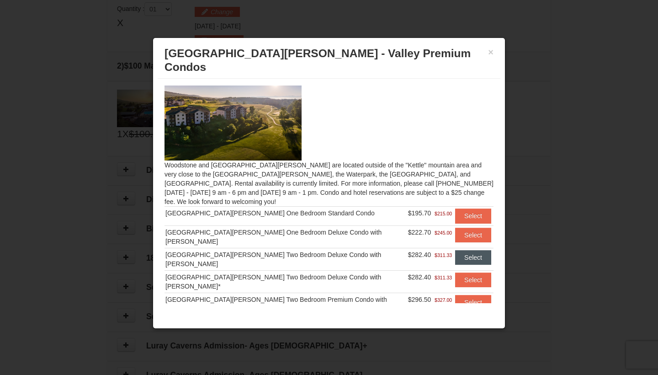
click at [459, 250] on button "Select" at bounding box center [473, 257] width 36 height 15
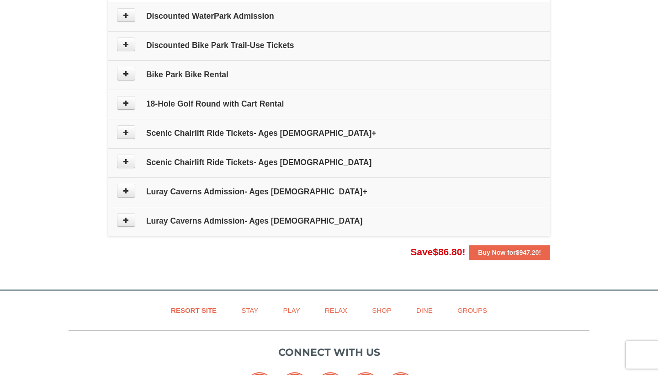
scroll to position [474, 0]
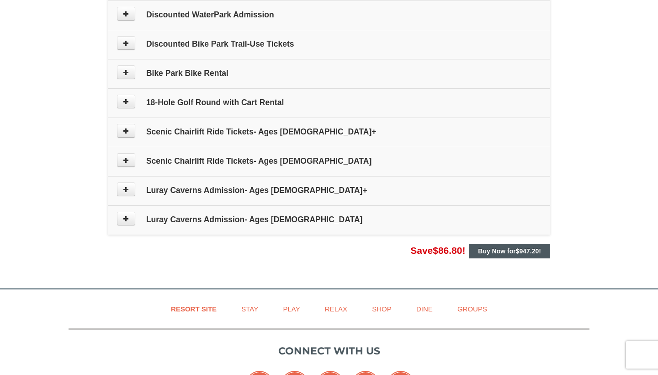
click at [484, 255] on button "Buy Now for $947.20 !" at bounding box center [509, 251] width 81 height 15
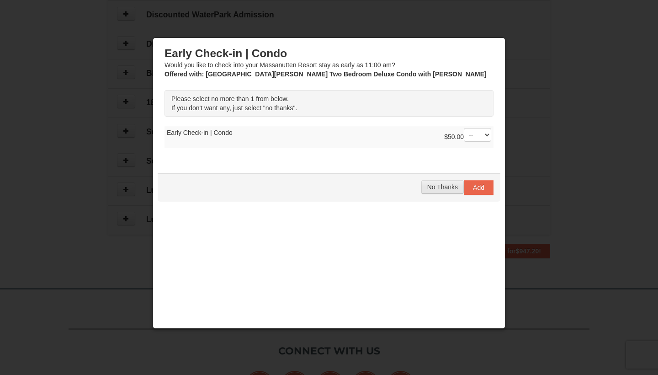
click at [450, 186] on span "No Thanks" at bounding box center [442, 186] width 31 height 7
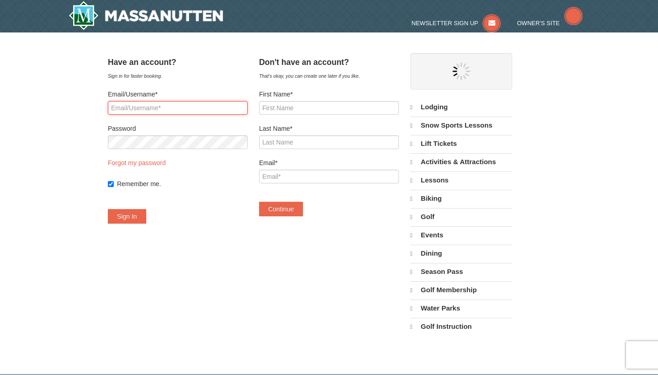
select select "10"
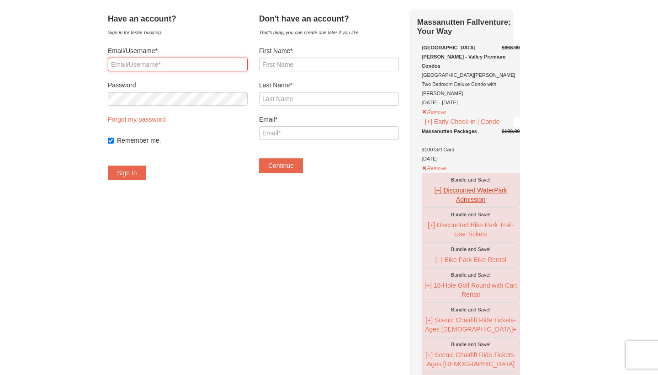
scroll to position [41, 0]
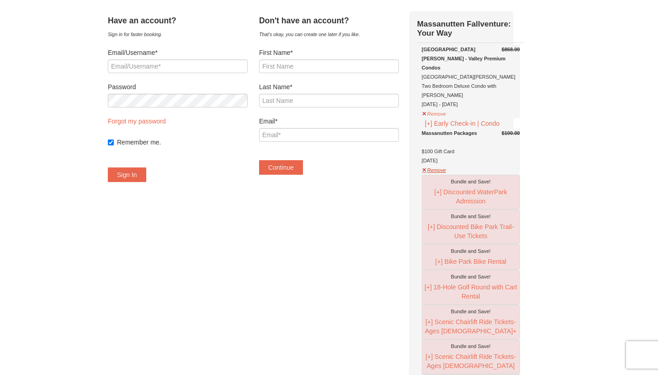
click at [446, 172] on button "Remove" at bounding box center [434, 168] width 25 height 11
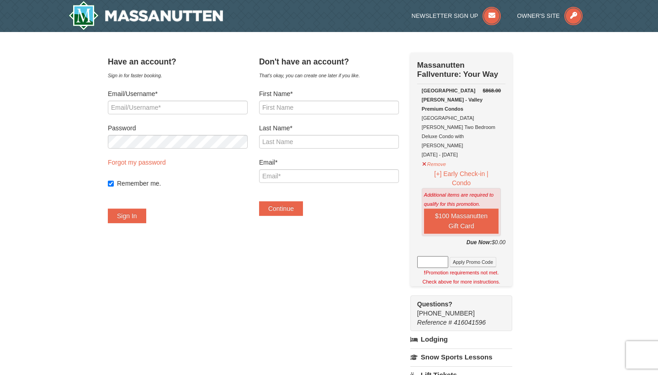
scroll to position [0, 0]
click at [447, 157] on button "Remove" at bounding box center [434, 162] width 25 height 11
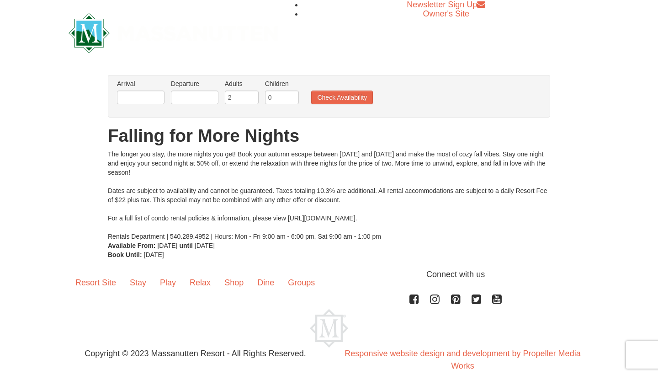
scroll to position [2, 0]
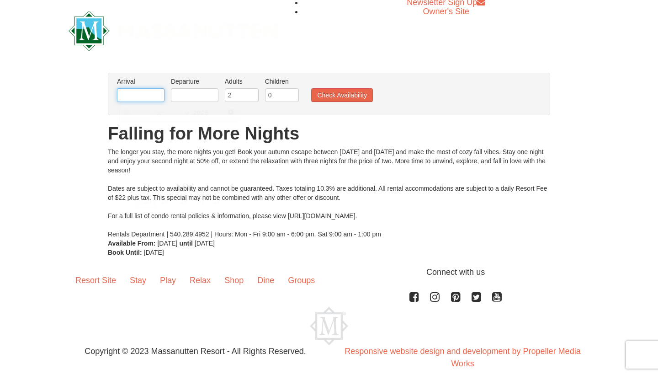
click at [140, 100] on input "text" at bounding box center [141, 95] width 48 height 14
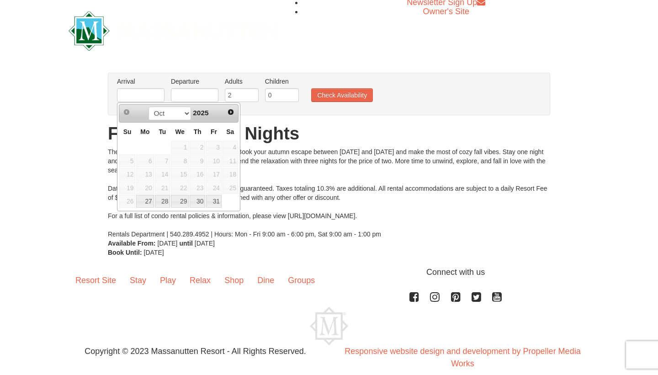
click at [231, 188] on span "25" at bounding box center [231, 187] width 16 height 13
click at [232, 112] on span "Next" at bounding box center [230, 111] width 7 height 7
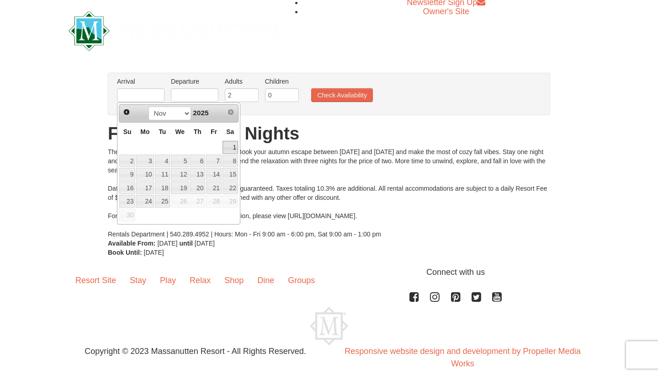
click at [233, 148] on link "1" at bounding box center [231, 147] width 16 height 13
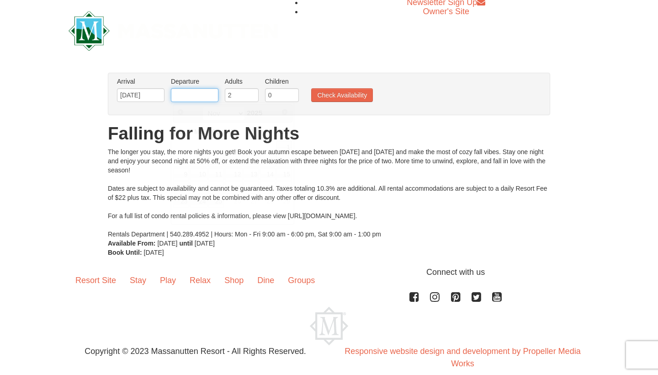
click at [206, 96] on input "text" at bounding box center [195, 95] width 48 height 14
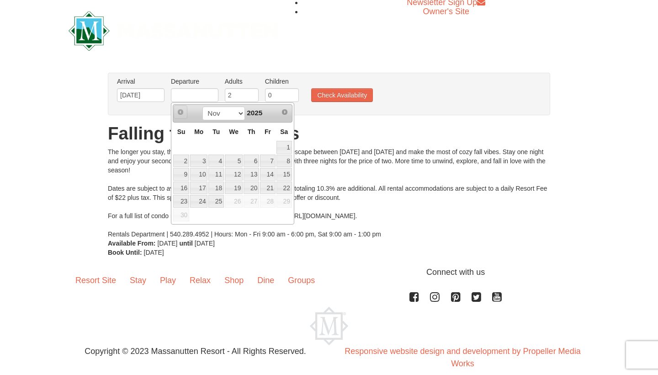
click at [178, 111] on span "Prev" at bounding box center [180, 111] width 7 height 7
click at [181, 113] on span "Prev" at bounding box center [180, 111] width 7 height 7
click at [283, 112] on span "Next" at bounding box center [284, 111] width 7 height 7
click at [184, 109] on span "Prev" at bounding box center [180, 111] width 7 height 7
click at [166, 97] on li "Arrival Please format dates MM/DD/YYYY Please format dates MM/DD/YYYY 11/01/2025" at bounding box center [141, 92] width 52 height 30
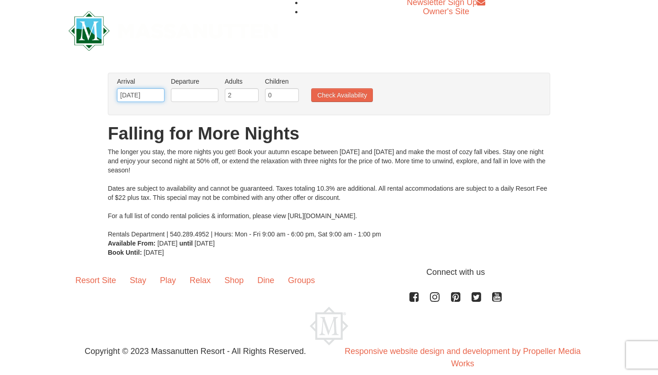
click at [160, 95] on input "11/01/2025" at bounding box center [141, 95] width 48 height 14
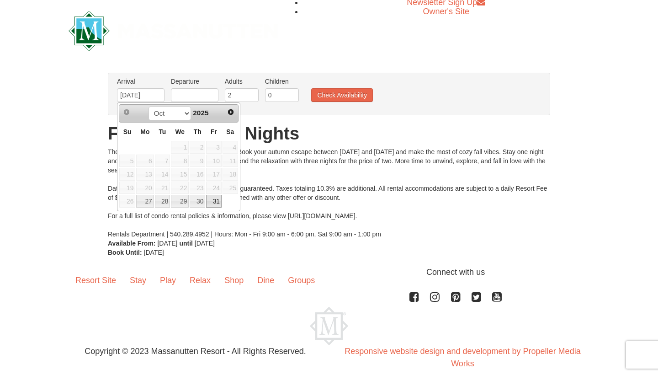
click at [218, 202] on link "31" at bounding box center [214, 201] width 16 height 13
type input "10/31/2025"
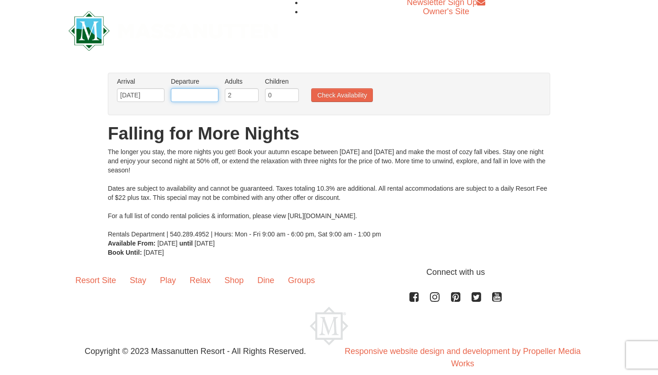
click at [210, 93] on input "text" at bounding box center [195, 95] width 48 height 14
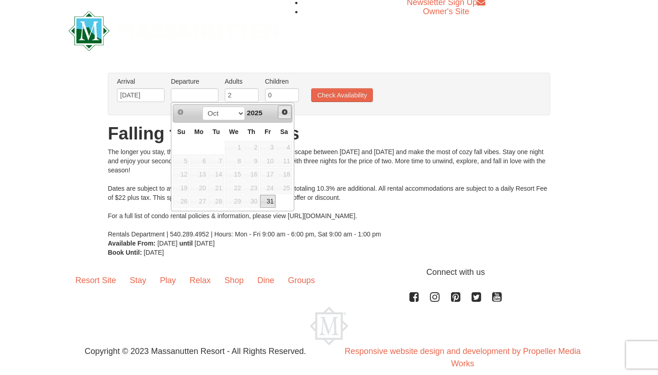
click at [285, 114] on span "Next" at bounding box center [284, 111] width 7 height 7
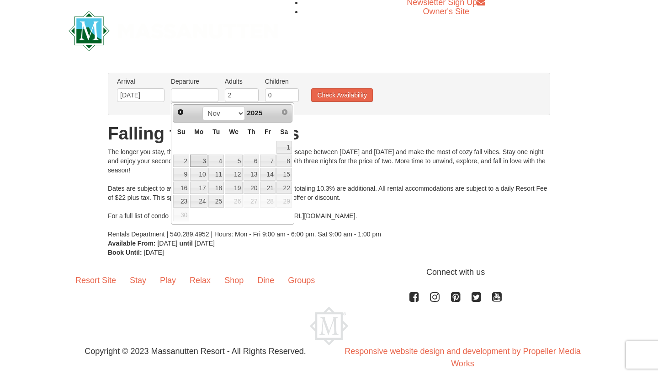
click at [204, 158] on link "3" at bounding box center [198, 160] width 17 height 13
type input "11/03/2025"
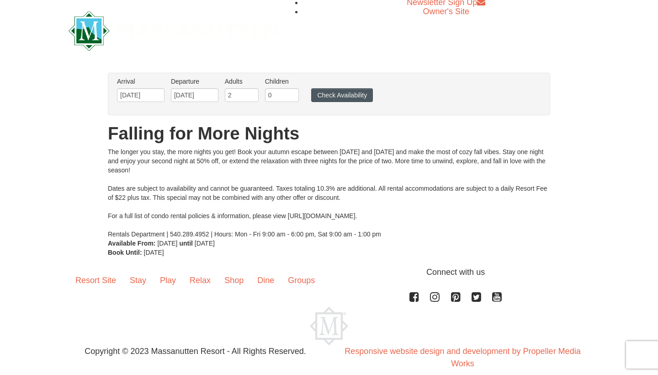
click at [335, 93] on button "Check Availability" at bounding box center [342, 95] width 62 height 14
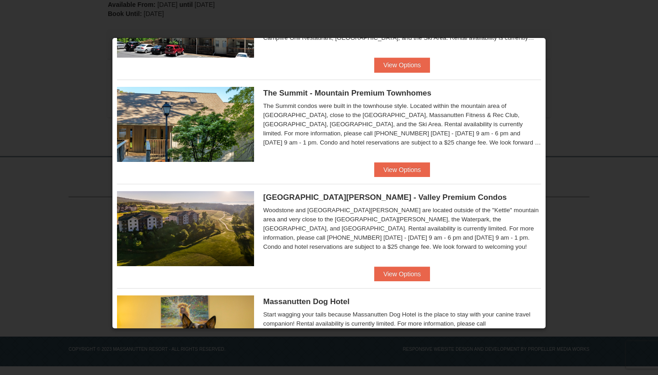
scroll to position [401, 0]
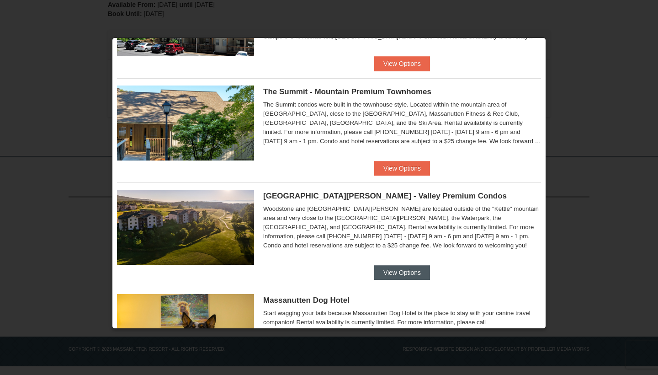
click at [393, 265] on button "View Options" at bounding box center [402, 272] width 56 height 15
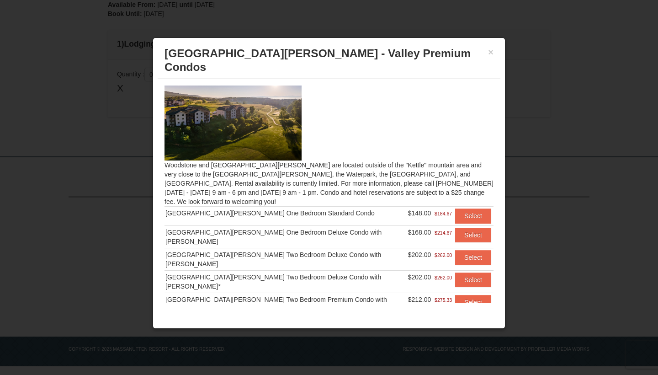
scroll to position [10, 0]
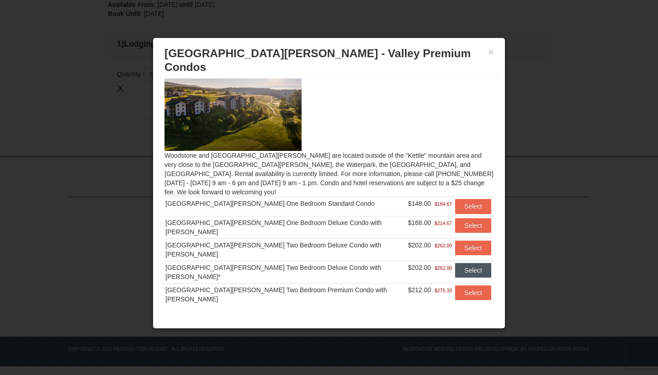
click at [463, 263] on button "Select" at bounding box center [473, 270] width 36 height 15
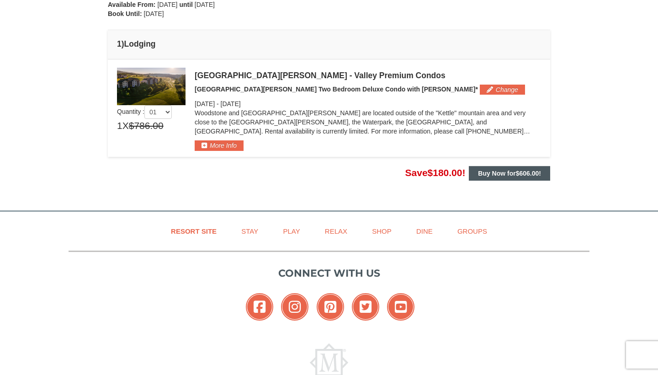
click at [503, 171] on strong "Buy Now for $606.00 !" at bounding box center [509, 173] width 63 height 7
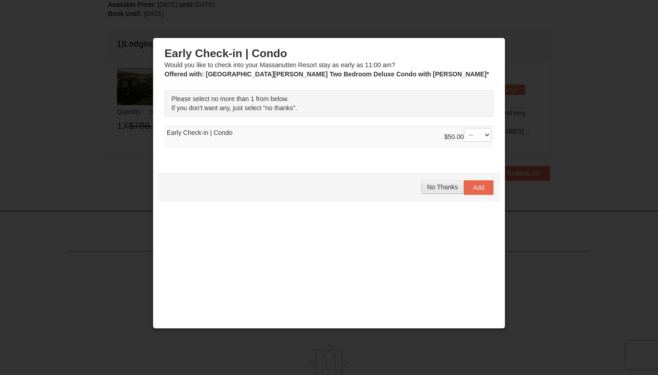
click at [453, 183] on button "No Thanks" at bounding box center [442, 187] width 43 height 14
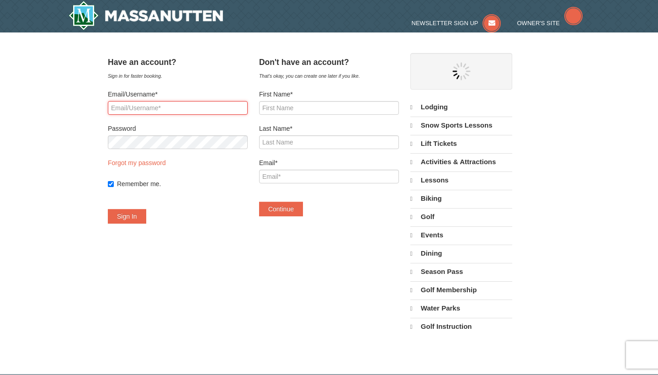
select select "10"
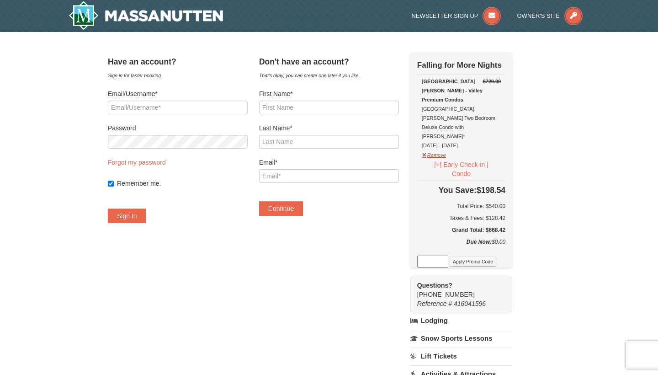
click at [442, 148] on button "Remove" at bounding box center [434, 153] width 25 height 11
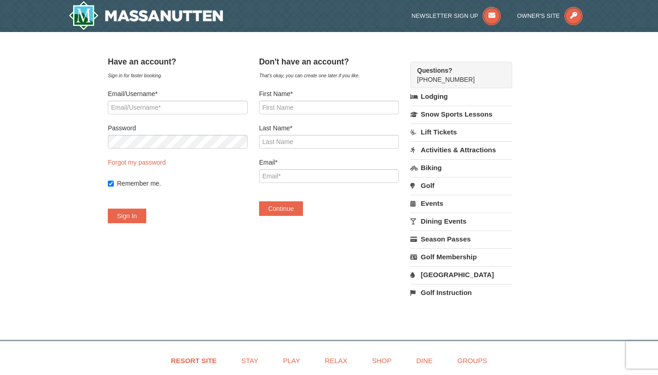
click at [65, 1] on div at bounding box center [173, 16] width 223 height 32
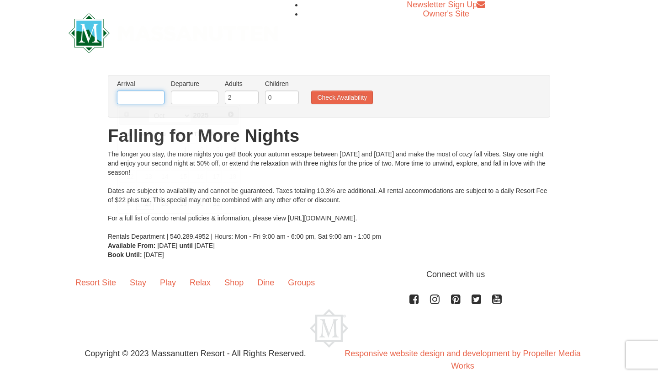
click at [143, 96] on input "text" at bounding box center [141, 97] width 48 height 14
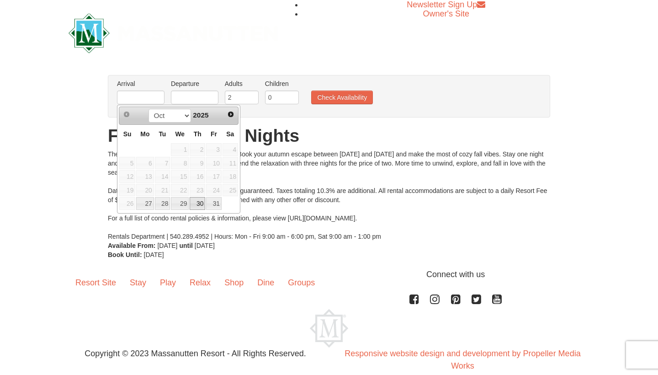
click at [202, 203] on link "30" at bounding box center [198, 203] width 16 height 13
type input "[DATE]"
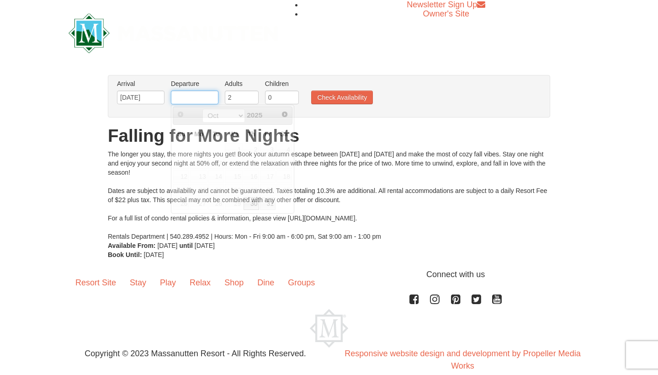
click at [198, 98] on input "text" at bounding box center [195, 97] width 48 height 14
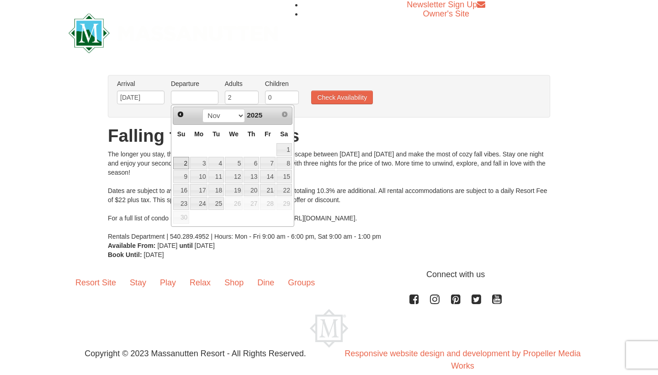
click at [184, 158] on link "2" at bounding box center [181, 163] width 16 height 13
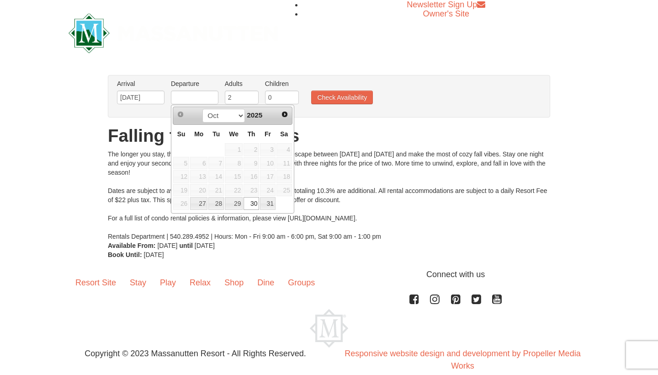
type input "[DATE]"
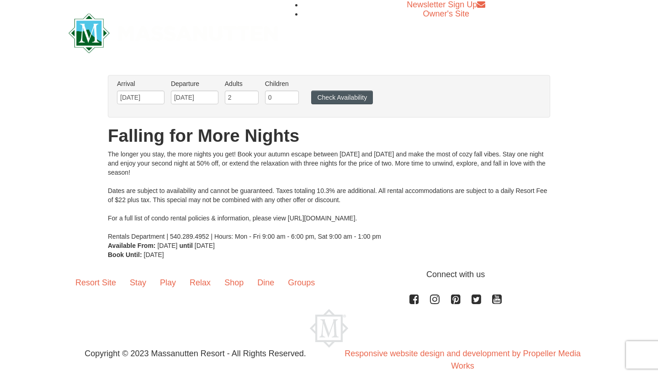
click at [337, 96] on button "Check Availability" at bounding box center [342, 97] width 62 height 14
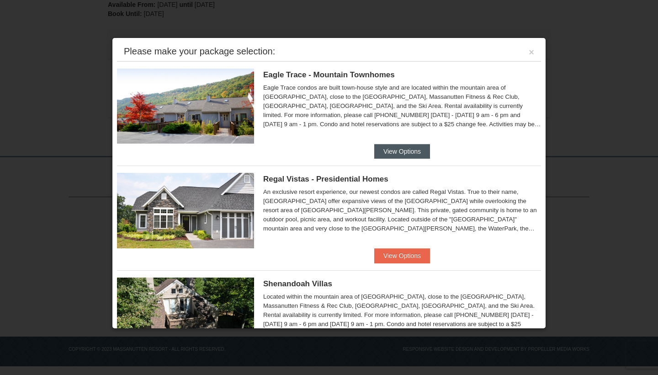
click at [417, 154] on button "View Options" at bounding box center [402, 151] width 56 height 15
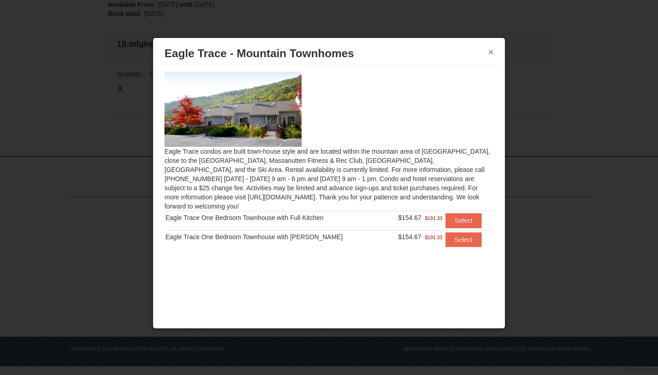
click at [493, 52] on button "×" at bounding box center [490, 52] width 5 height 9
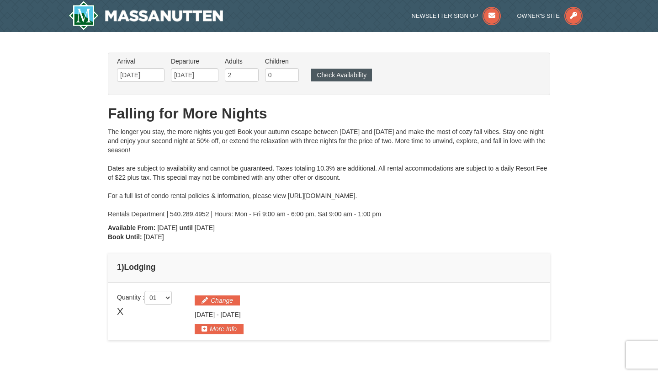
click at [351, 78] on button "Check Availability" at bounding box center [341, 75] width 61 height 13
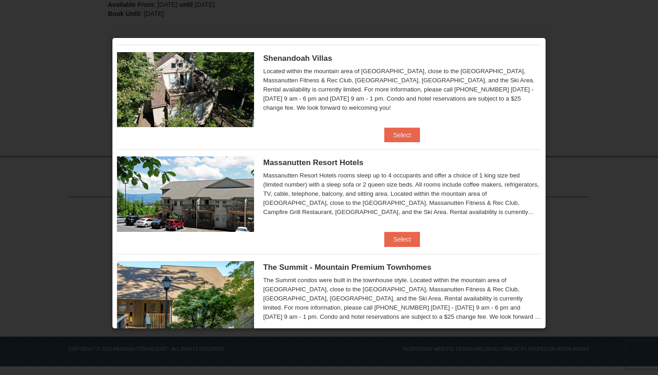
scroll to position [161, 0]
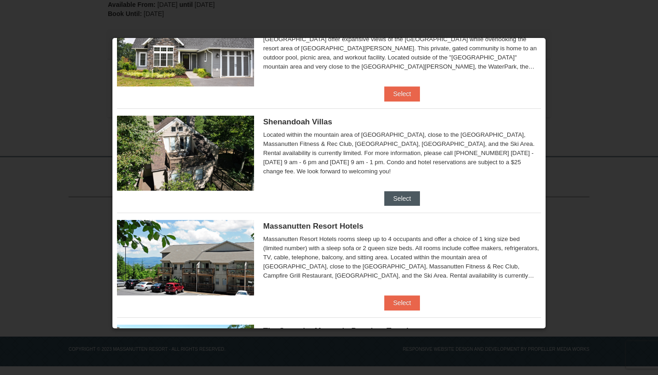
click at [419, 201] on button "Select" at bounding box center [402, 198] width 36 height 15
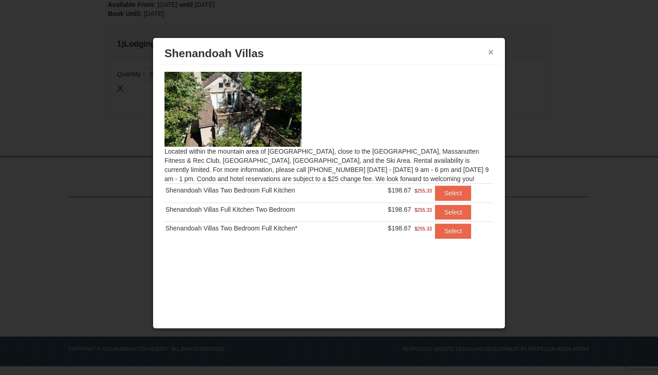
click at [490, 51] on button "×" at bounding box center [490, 52] width 5 height 9
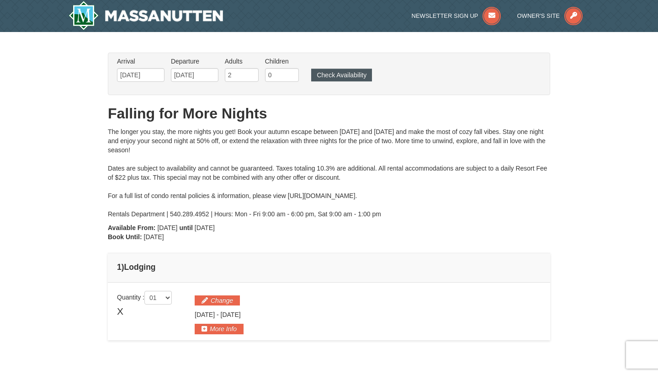
scroll to position [0, 0]
click at [343, 74] on button "Check Availability" at bounding box center [341, 75] width 61 height 13
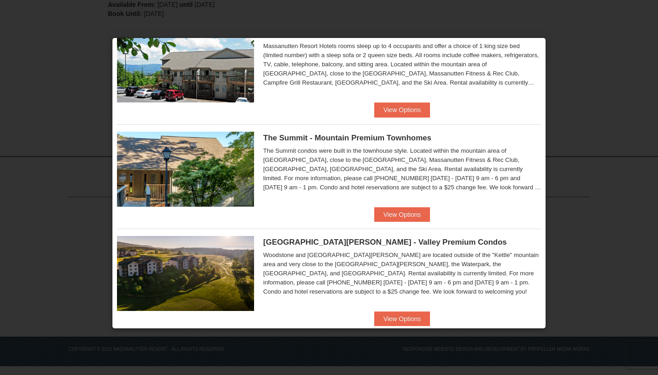
scroll to position [371, 0]
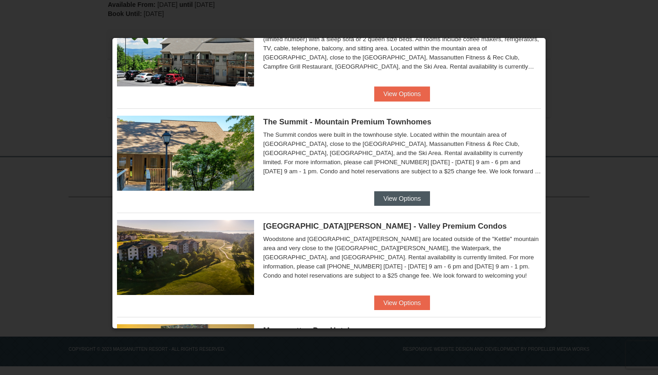
click at [396, 192] on button "View Options" at bounding box center [402, 198] width 56 height 15
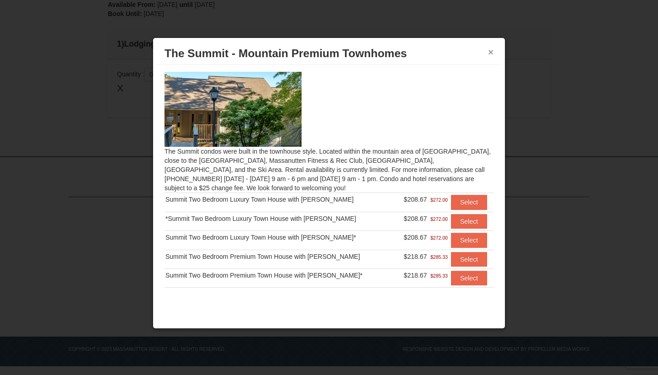
click at [492, 53] on button "×" at bounding box center [490, 52] width 5 height 9
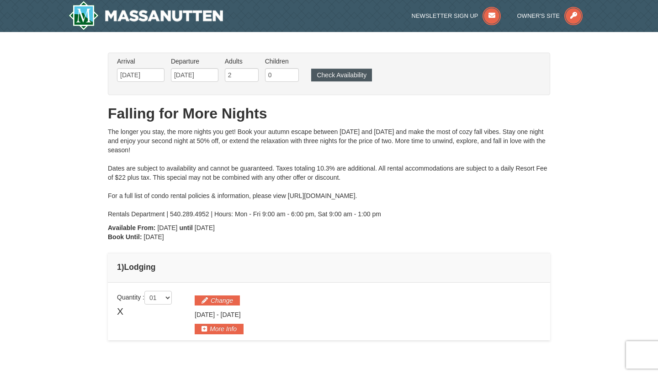
scroll to position [0, 0]
click at [353, 77] on button "Check Availability" at bounding box center [341, 75] width 61 height 13
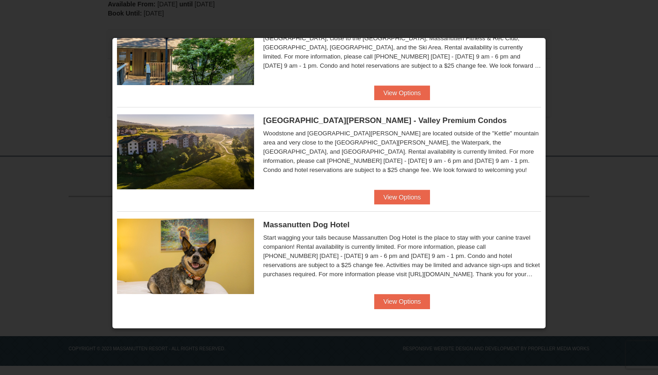
scroll to position [223, 0]
click at [395, 193] on button "View Options" at bounding box center [402, 197] width 56 height 15
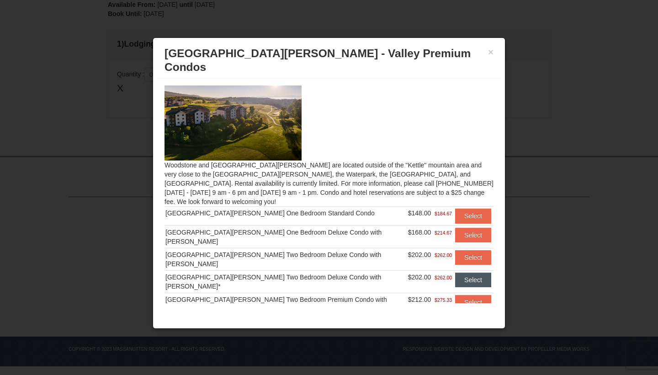
click at [457, 272] on button "Select" at bounding box center [473, 279] width 36 height 15
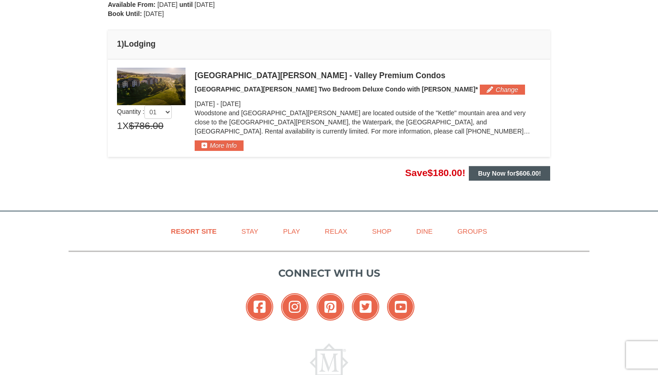
click at [489, 173] on strong "Buy Now for $606.00 !" at bounding box center [509, 173] width 63 height 7
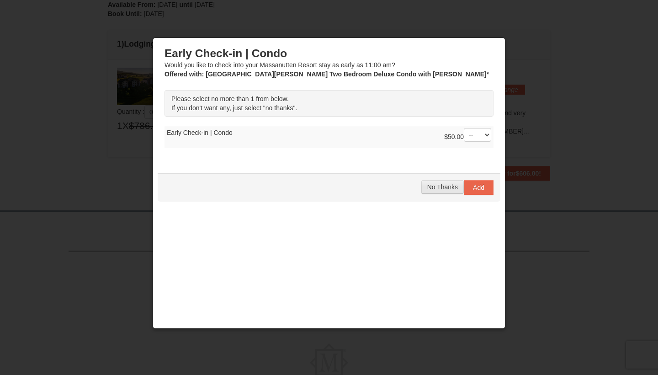
click at [444, 186] on span "No Thanks" at bounding box center [442, 186] width 31 height 7
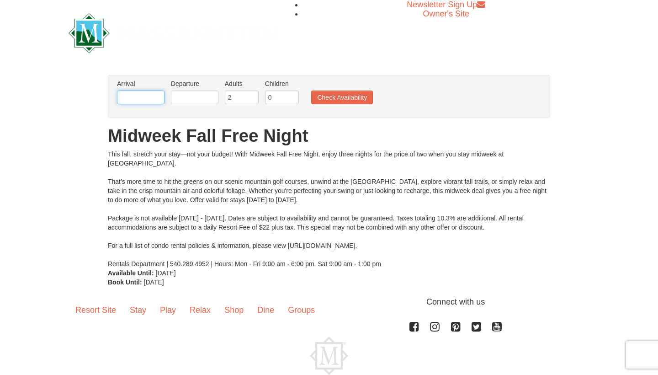
click at [144, 101] on input "text" at bounding box center [141, 97] width 48 height 14
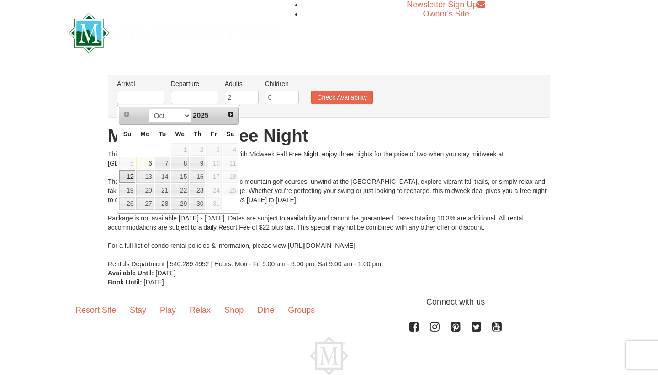
click at [134, 175] on link "12" at bounding box center [127, 176] width 16 height 13
type input "[DATE]"
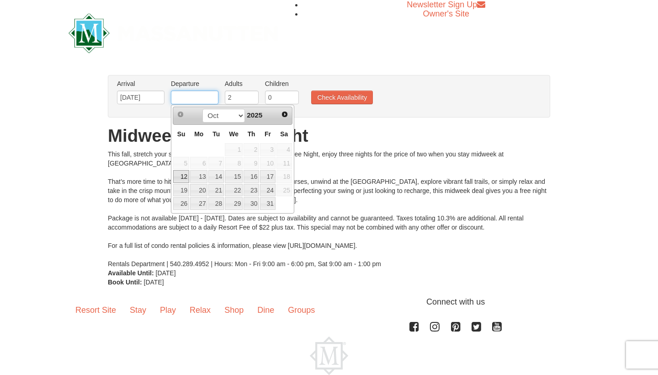
click at [187, 98] on input "text" at bounding box center [195, 97] width 48 height 14
click at [235, 177] on link "15" at bounding box center [234, 176] width 18 height 13
type input "10/15/2025"
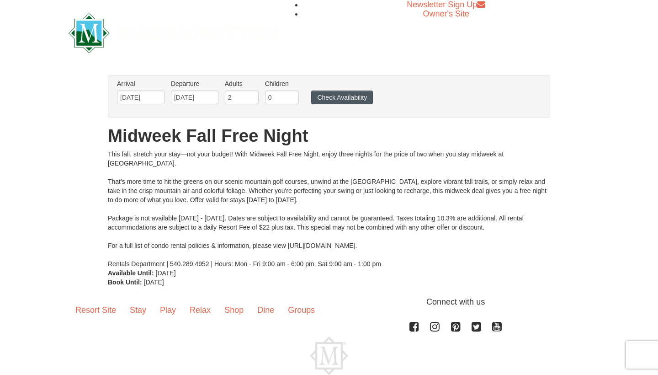
click at [346, 100] on button "Check Availability" at bounding box center [342, 97] width 62 height 14
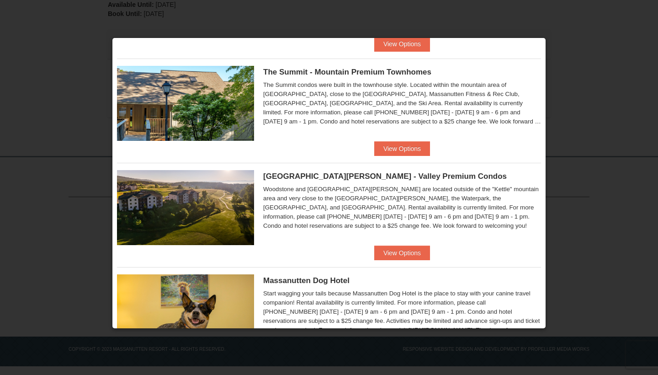
scroll to position [432, 0]
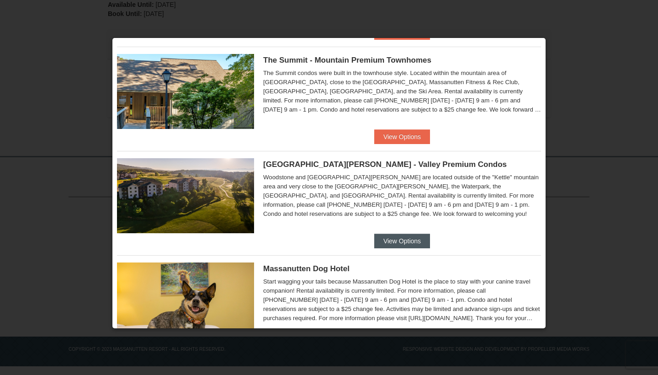
click at [422, 239] on button "View Options" at bounding box center [402, 241] width 56 height 15
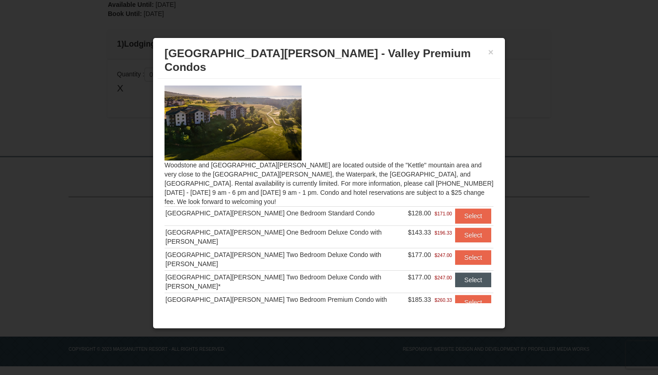
click at [470, 272] on button "Select" at bounding box center [473, 279] width 36 height 15
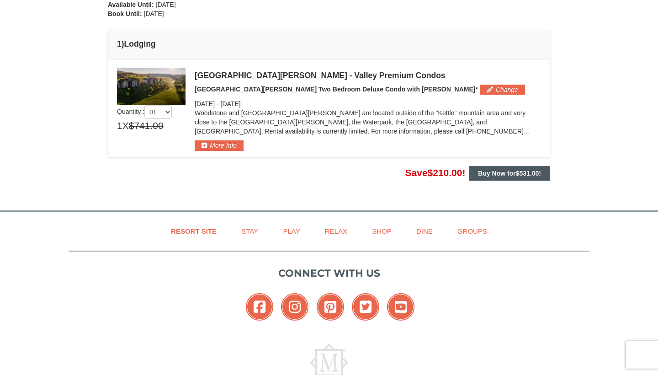
click at [514, 174] on strong "Buy Now for $531.00 !" at bounding box center [509, 173] width 63 height 7
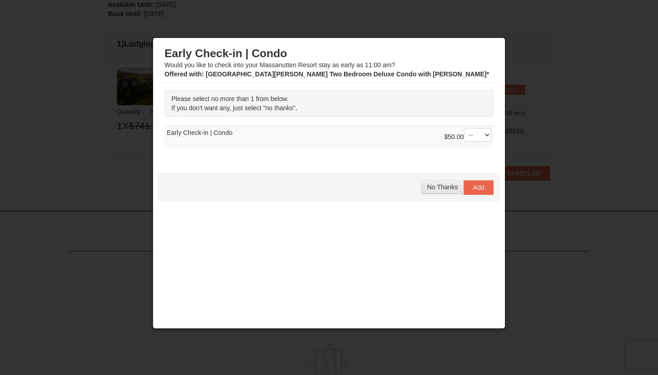
click at [452, 189] on span "No Thanks" at bounding box center [442, 186] width 31 height 7
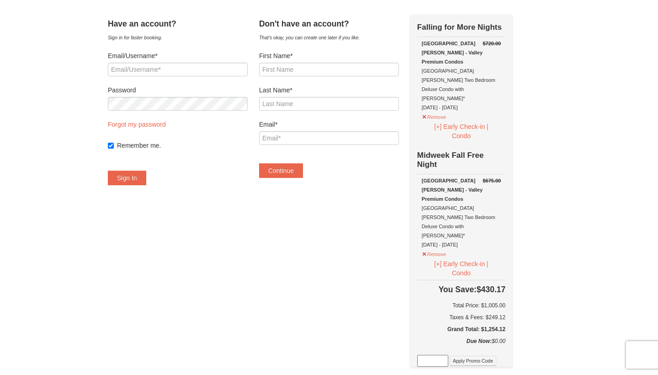
scroll to position [31, 0]
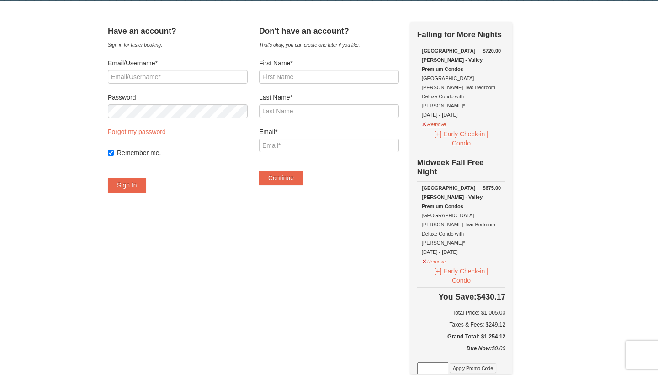
click at [447, 117] on button "Remove" at bounding box center [434, 122] width 25 height 11
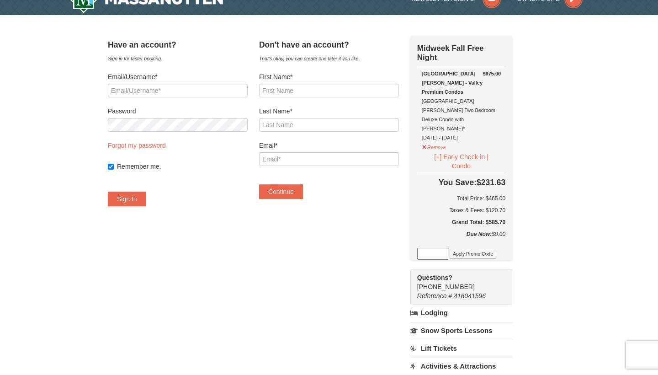
scroll to position [0, 0]
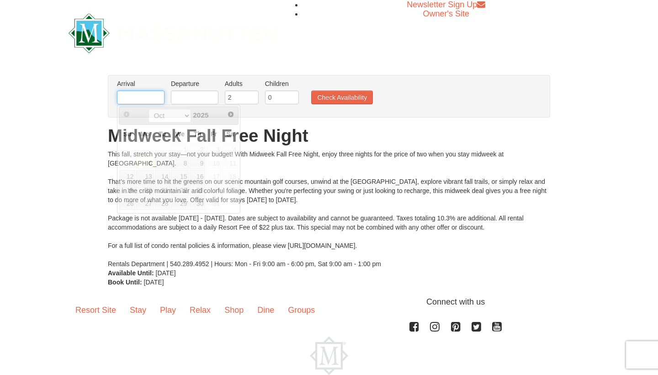
click at [148, 100] on input "text" at bounding box center [141, 97] width 48 height 14
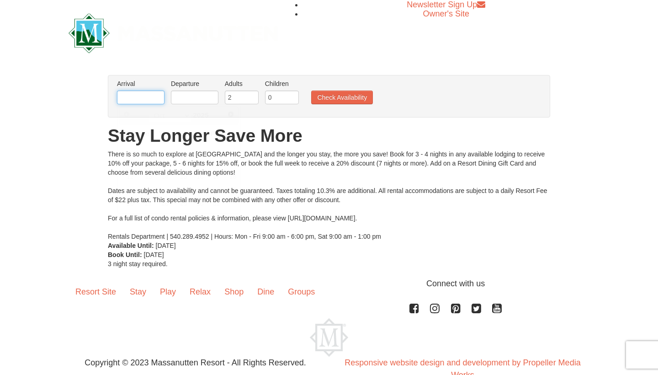
click at [139, 103] on input "text" at bounding box center [141, 97] width 48 height 14
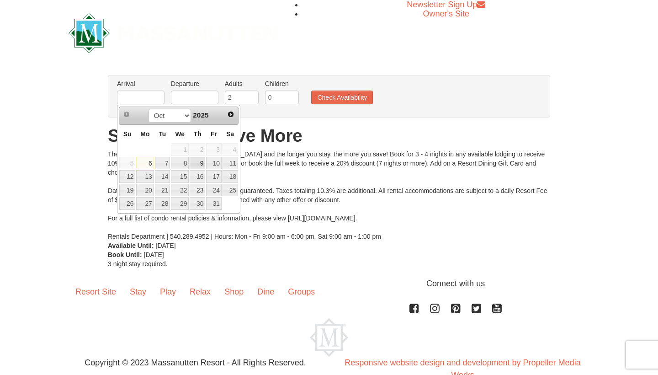
click at [202, 164] on link "9" at bounding box center [198, 163] width 16 height 13
type input "[DATE]"
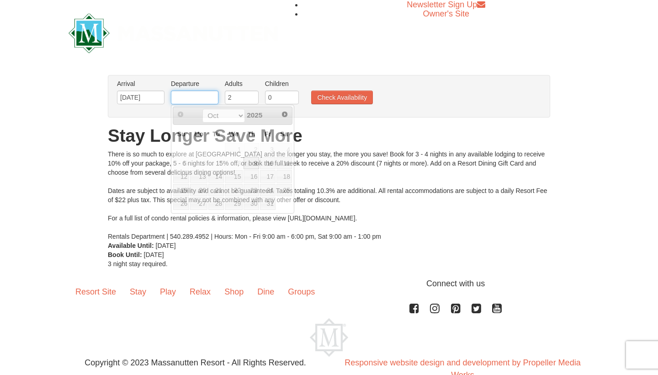
click at [208, 103] on input "text" at bounding box center [195, 97] width 48 height 14
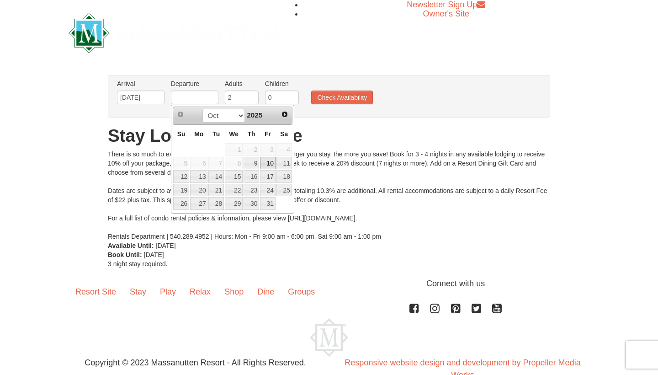
click at [269, 164] on link "10" at bounding box center [268, 163] width 16 height 13
type input "10/10/2025"
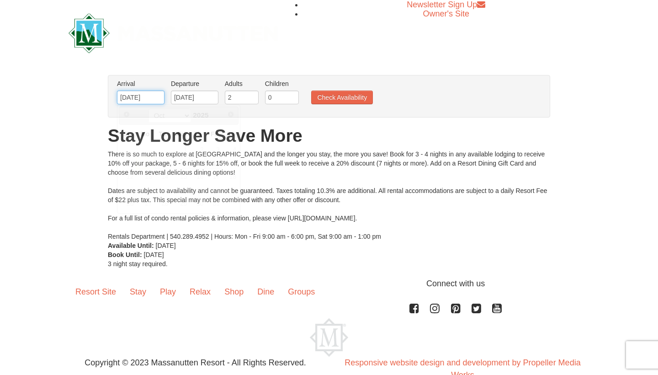
click at [155, 96] on input "10/09/2025" at bounding box center [141, 97] width 48 height 14
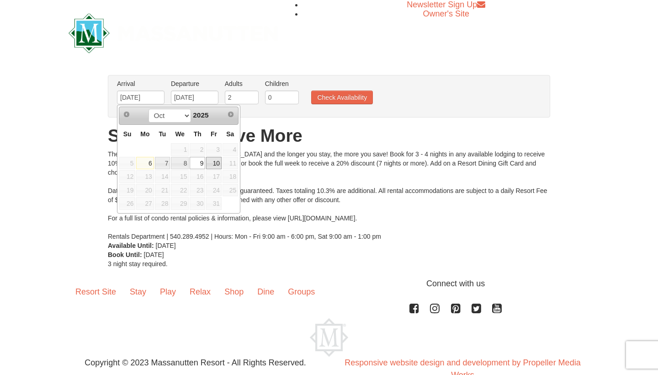
click at [213, 164] on link "10" at bounding box center [214, 163] width 16 height 13
type input "[DATE]"
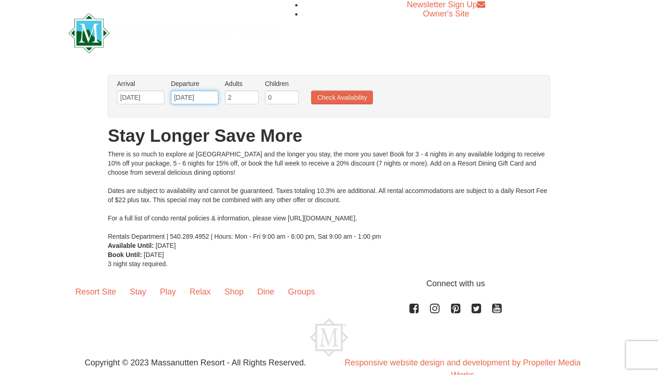
click at [200, 96] on input "[DATE]" at bounding box center [195, 97] width 48 height 14
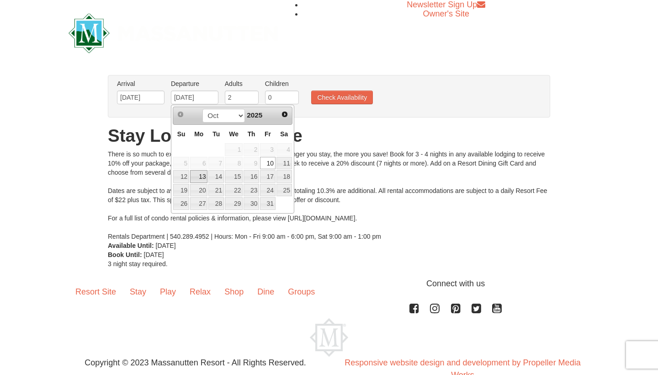
click at [204, 174] on link "13" at bounding box center [198, 176] width 17 height 13
type input "[DATE]"
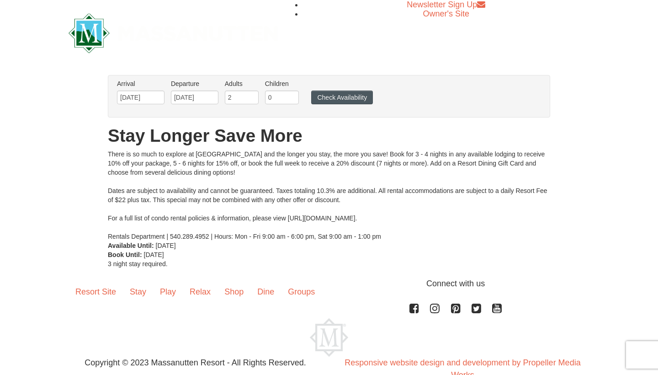
click at [326, 101] on button "Check Availability" at bounding box center [342, 97] width 62 height 14
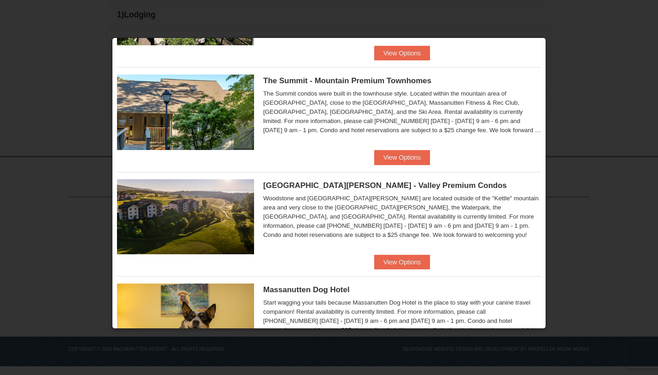
scroll to position [316, 0]
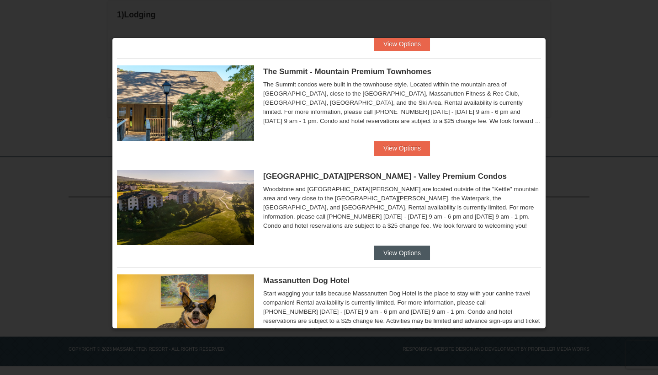
click at [386, 248] on button "View Options" at bounding box center [402, 252] width 56 height 15
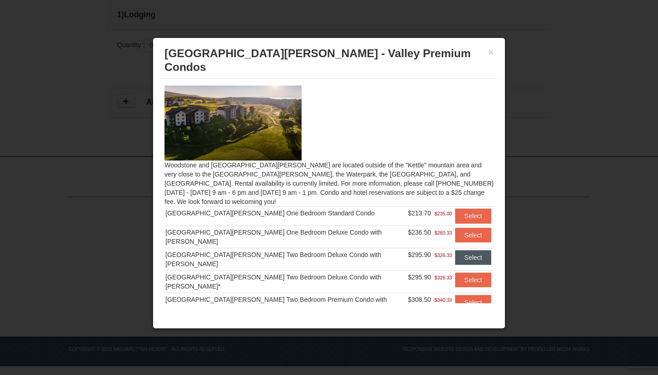
click at [461, 250] on button "Select" at bounding box center [473, 257] width 36 height 15
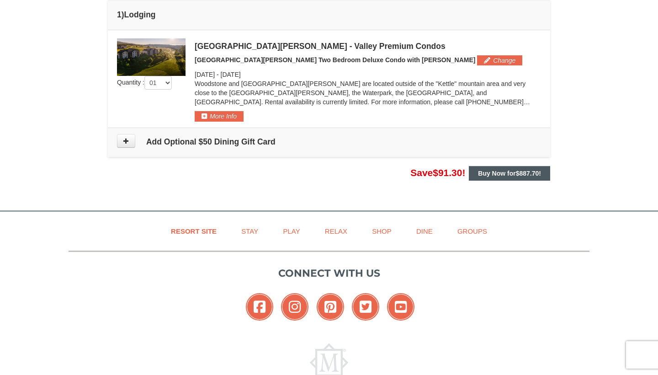
click at [507, 176] on button "Buy Now for $887.70 !" at bounding box center [509, 173] width 81 height 15
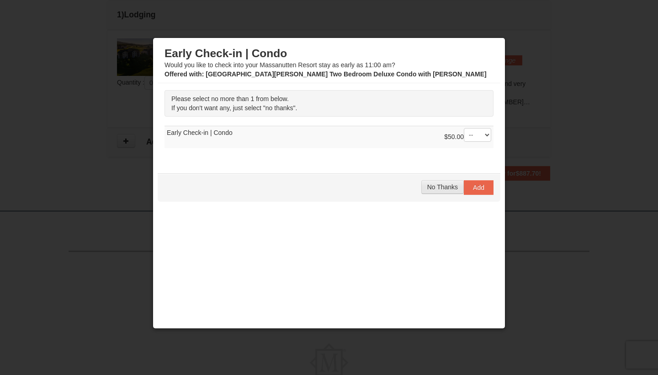
click at [444, 193] on button "No Thanks" at bounding box center [442, 187] width 43 height 14
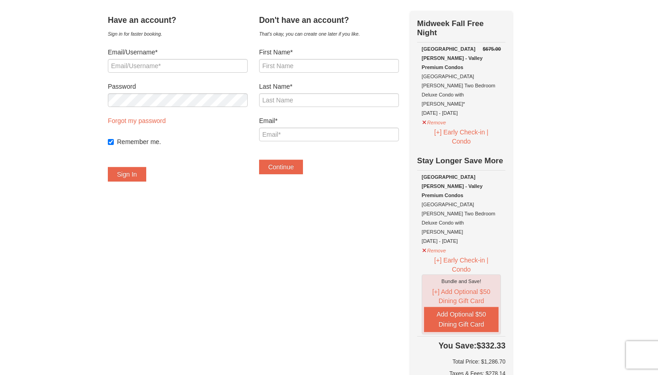
scroll to position [53, 0]
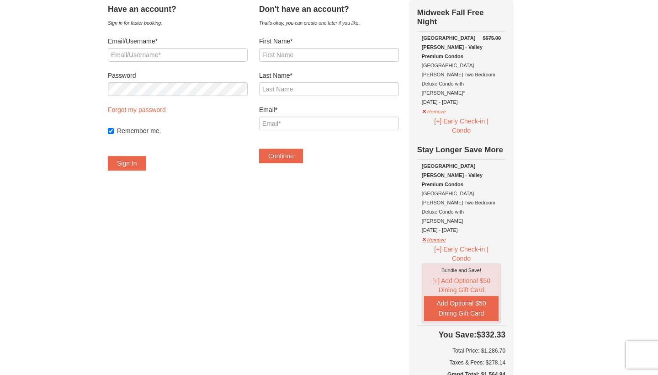
click at [447, 233] on button "Remove" at bounding box center [434, 238] width 25 height 11
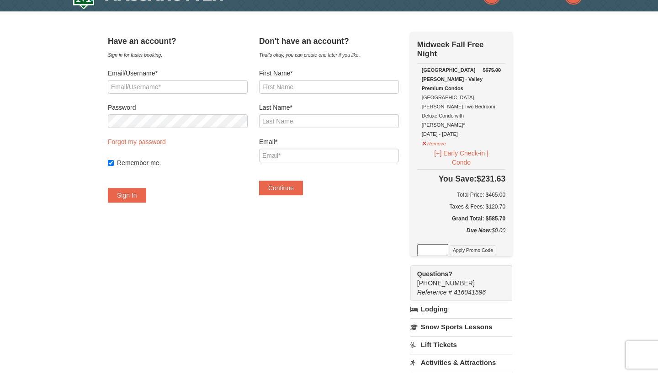
scroll to position [14, 0]
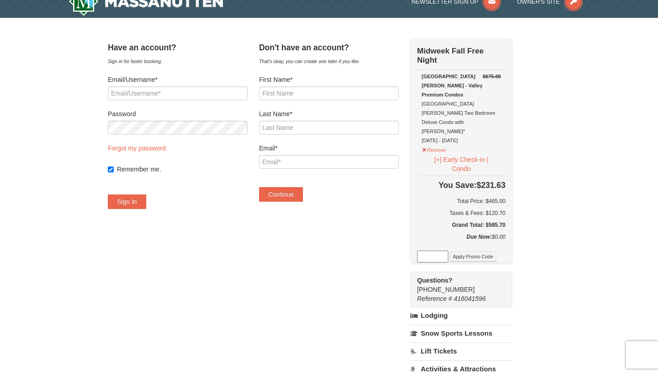
click at [451, 123] on div "Woodstone Meadows - Valley Premium Condos Woodstone Meadows Two Bedroom Deluxe …" at bounding box center [461, 108] width 79 height 73
click at [451, 122] on div "Woodstone Meadows - Valley Premium Condos Woodstone Meadows Two Bedroom Deluxe …" at bounding box center [461, 108] width 79 height 73
click at [447, 143] on button "Remove" at bounding box center [434, 148] width 25 height 11
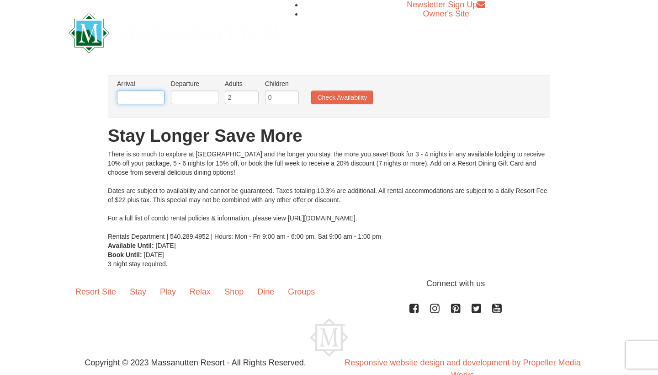
click at [152, 100] on input "text" at bounding box center [141, 97] width 48 height 14
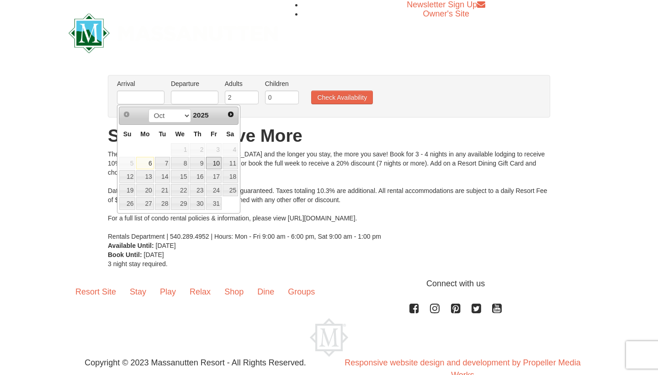
click at [219, 167] on link "10" at bounding box center [214, 163] width 16 height 13
type input "[DATE]"
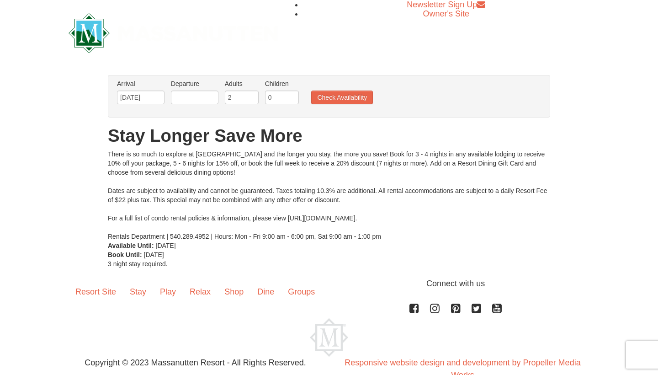
click at [182, 89] on li "Departure Please format dates MM/DD/YYYY Please format dates MM/DD/YYYY" at bounding box center [195, 94] width 52 height 30
click at [185, 96] on input "text" at bounding box center [195, 97] width 48 height 14
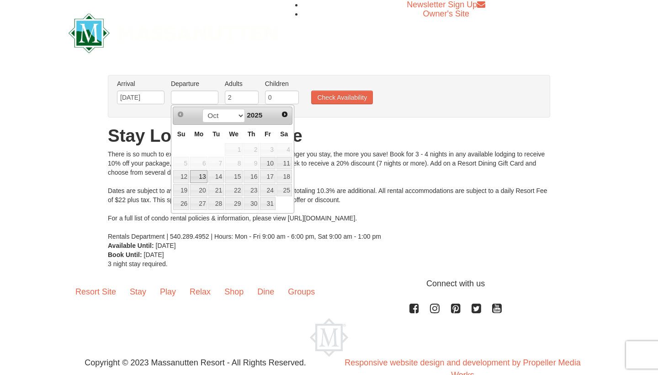
click at [202, 179] on link "13" at bounding box center [198, 176] width 17 height 13
type input "[DATE]"
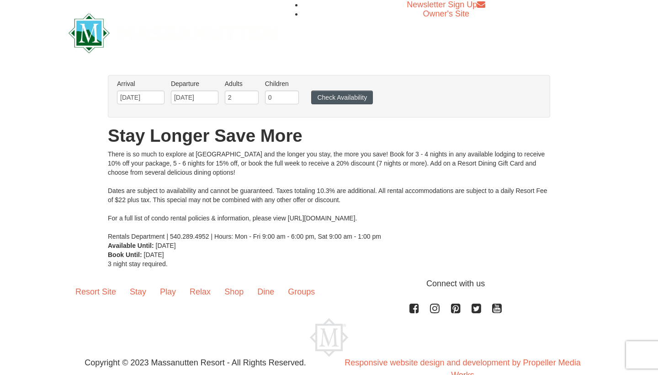
click at [334, 97] on button "Check Availability" at bounding box center [342, 97] width 62 height 14
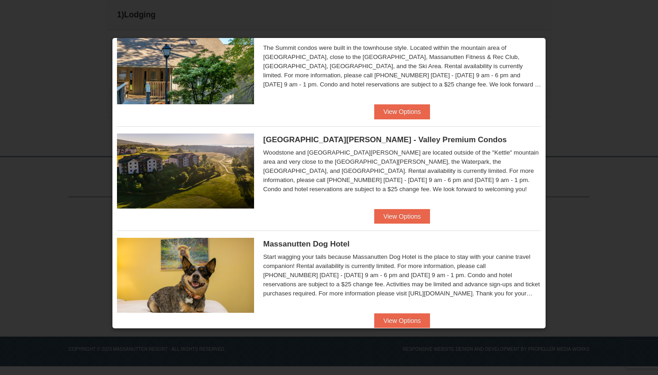
scroll to position [356, 0]
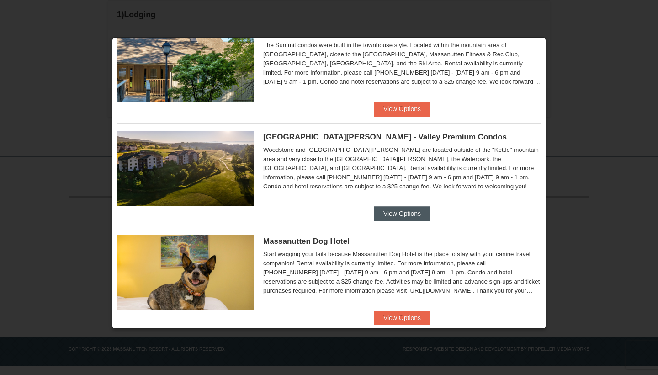
click at [406, 206] on button "View Options" at bounding box center [402, 213] width 56 height 15
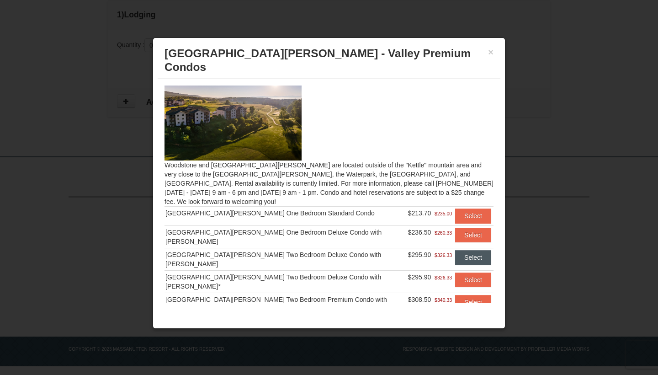
click at [456, 250] on button "Select" at bounding box center [473, 257] width 36 height 15
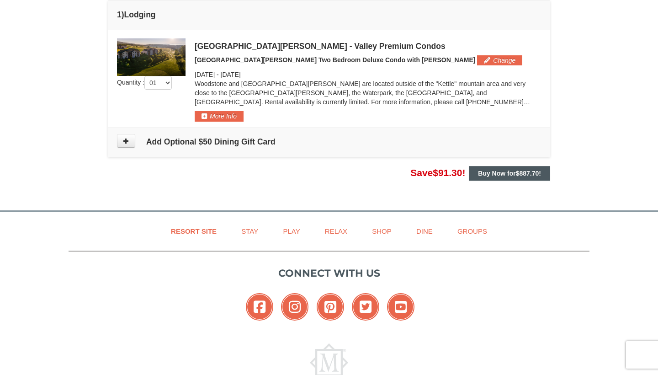
click at [526, 170] on span "$887.70" at bounding box center [527, 173] width 23 height 7
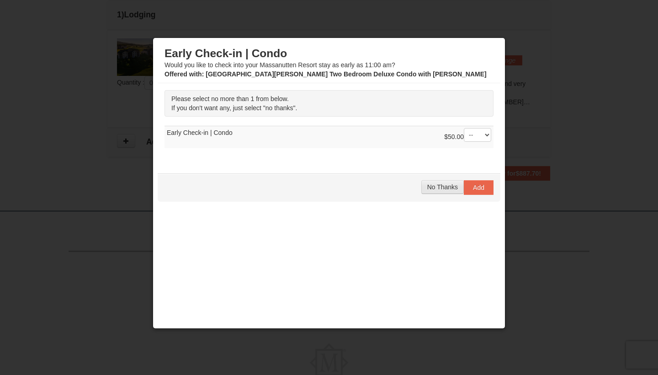
click at [451, 188] on span "No Thanks" at bounding box center [442, 186] width 31 height 7
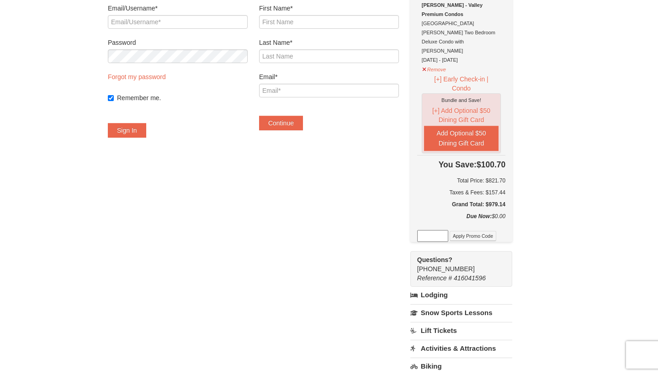
scroll to position [55, 0]
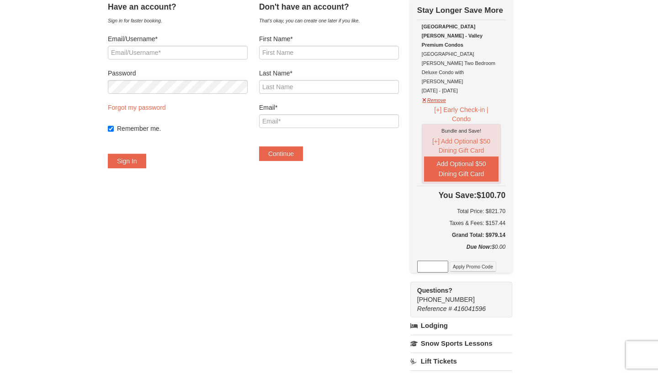
click at [447, 93] on button "Remove" at bounding box center [434, 98] width 25 height 11
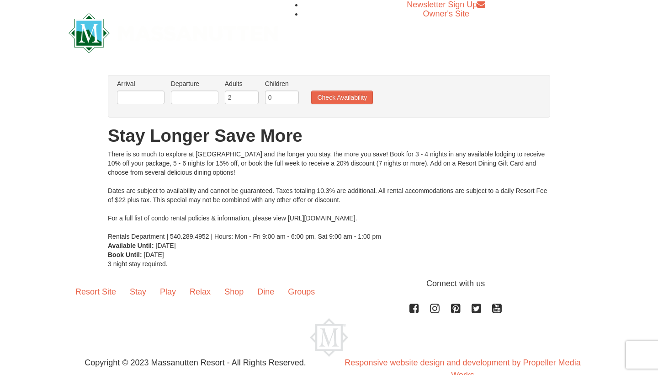
click at [165, 108] on li "Arrival Please format dates MM/DD/YYYY Please format dates MM/DD/YYYY" at bounding box center [141, 94] width 52 height 30
click at [160, 107] on li "Arrival Please format dates MM/DD/YYYY Please format dates MM/DD/YYYY" at bounding box center [141, 94] width 52 height 30
click at [158, 103] on input "text" at bounding box center [141, 97] width 48 height 14
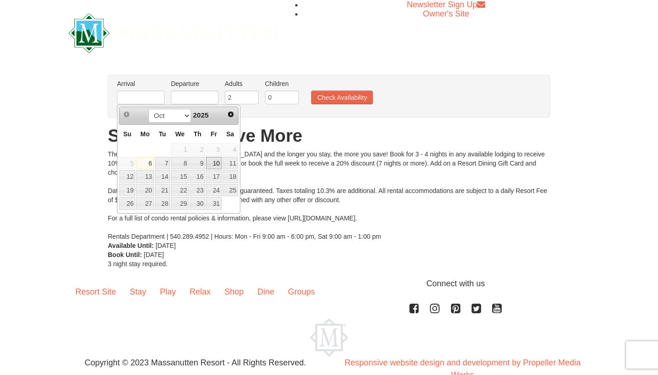
click at [218, 165] on link "10" at bounding box center [214, 163] width 16 height 13
type input "[DATE]"
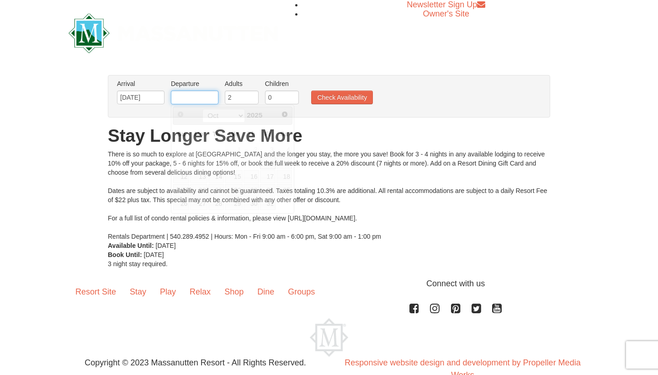
click at [181, 95] on input "text" at bounding box center [195, 97] width 48 height 14
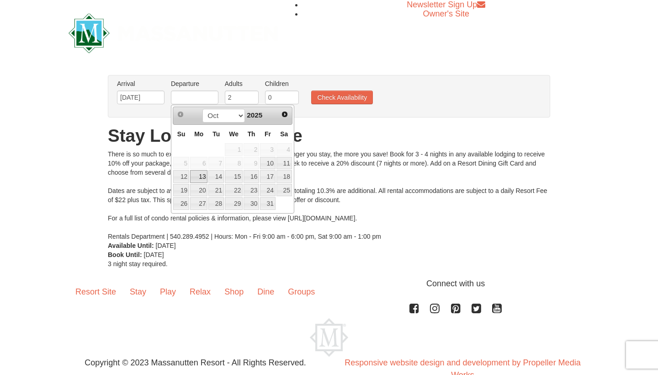
click at [195, 178] on link "13" at bounding box center [198, 176] width 17 height 13
type input "10/13/2025"
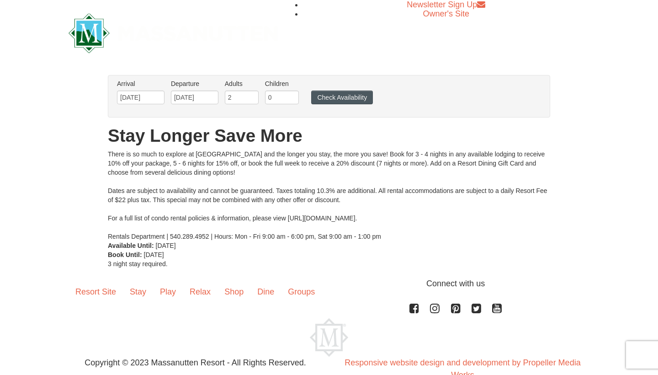
click at [332, 96] on button "Check Availability" at bounding box center [342, 97] width 62 height 14
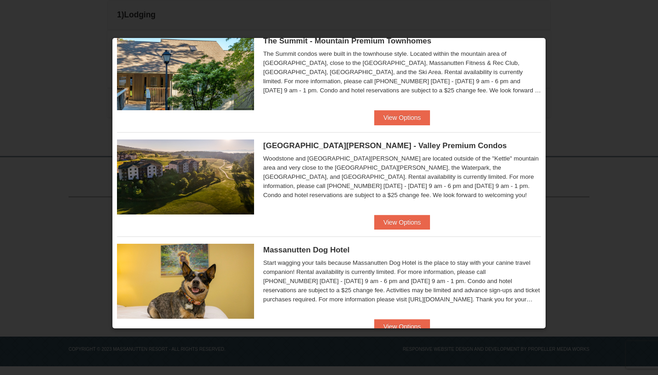
scroll to position [352, 0]
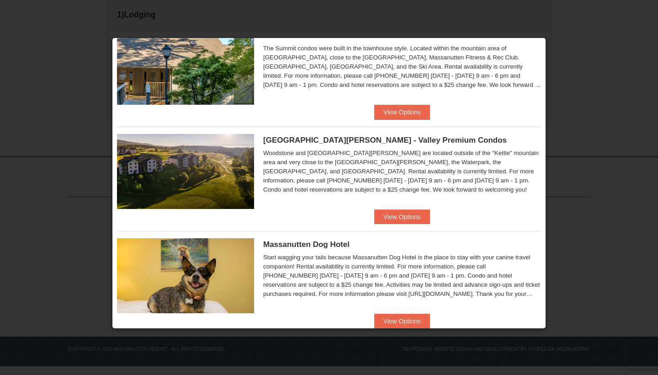
click at [399, 207] on div "Woodstone Meadows - Valley Premium Condos Woodstone and Woodstone Casa de Campo…" at bounding box center [329, 168] width 424 height 83
click at [404, 215] on button "View Options" at bounding box center [402, 216] width 56 height 15
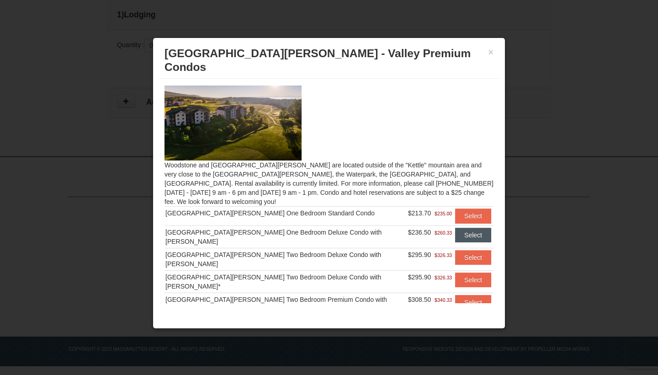
click at [469, 228] on button "Select" at bounding box center [473, 235] width 36 height 15
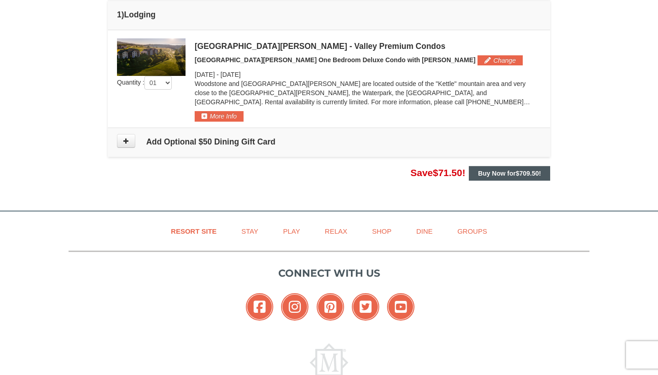
click at [494, 173] on strong "Buy Now for $709.50 !" at bounding box center [509, 173] width 63 height 7
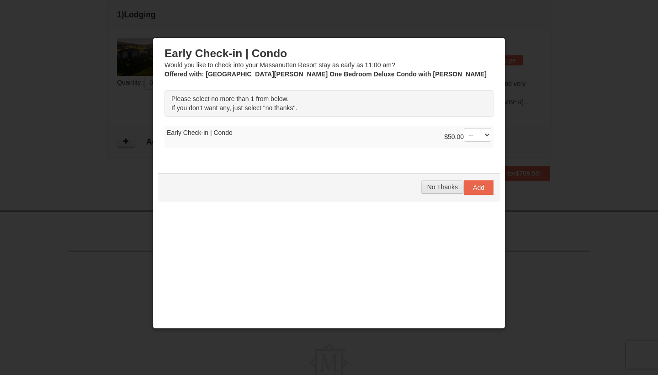
click at [443, 190] on span "No Thanks" at bounding box center [442, 186] width 31 height 7
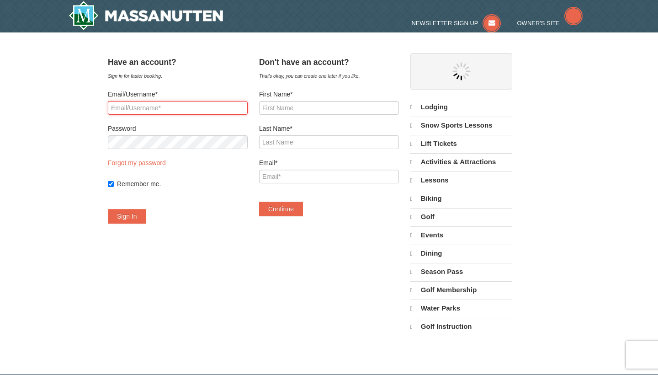
select select "10"
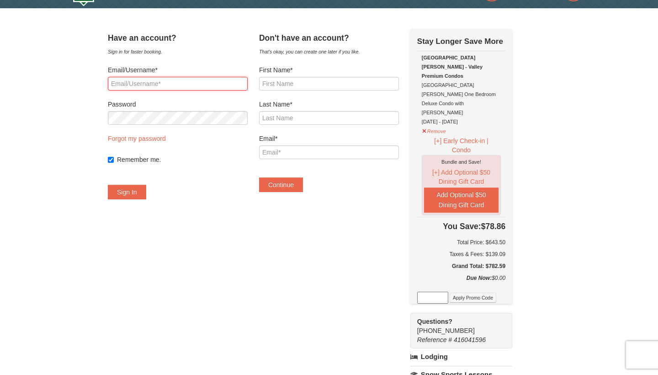
scroll to position [24, 0]
